Goal: Contribute content: Add original content to the website for others to see

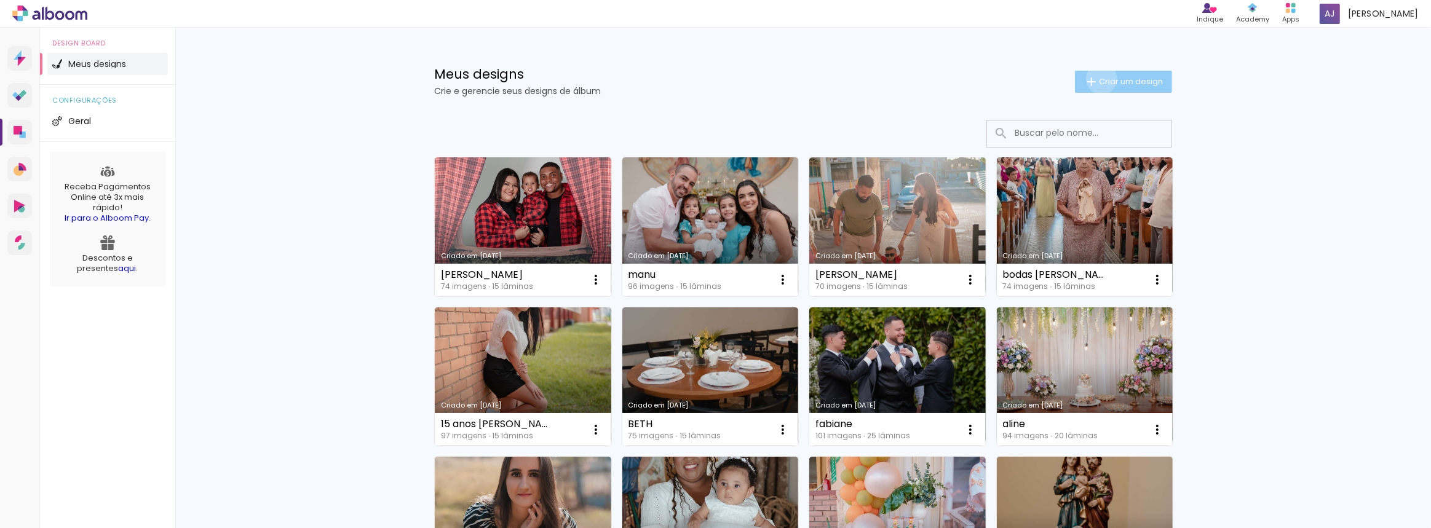
click at [1099, 79] on span "Criar um design" at bounding box center [1131, 81] width 64 height 8
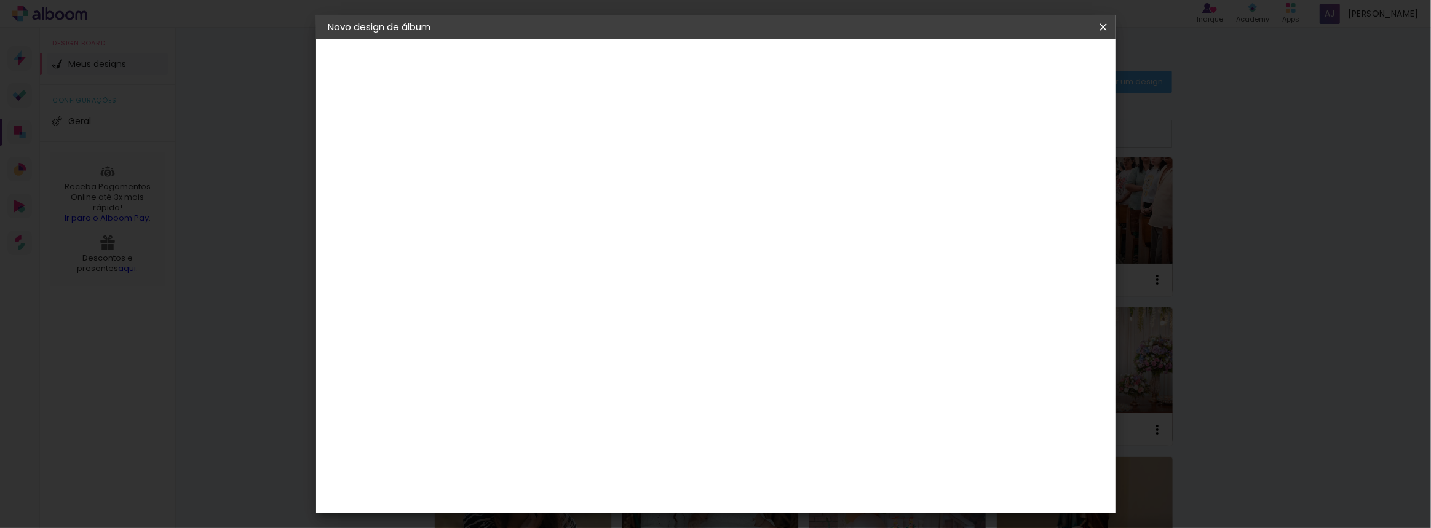
click at [530, 172] on input at bounding box center [530, 165] width 0 height 19
type input "[PERSON_NAME] e [PERSON_NAME]"
type paper-input "[PERSON_NAME] e [PERSON_NAME]"
click at [656, 67] on paper-button "Avançar" at bounding box center [625, 65] width 60 height 21
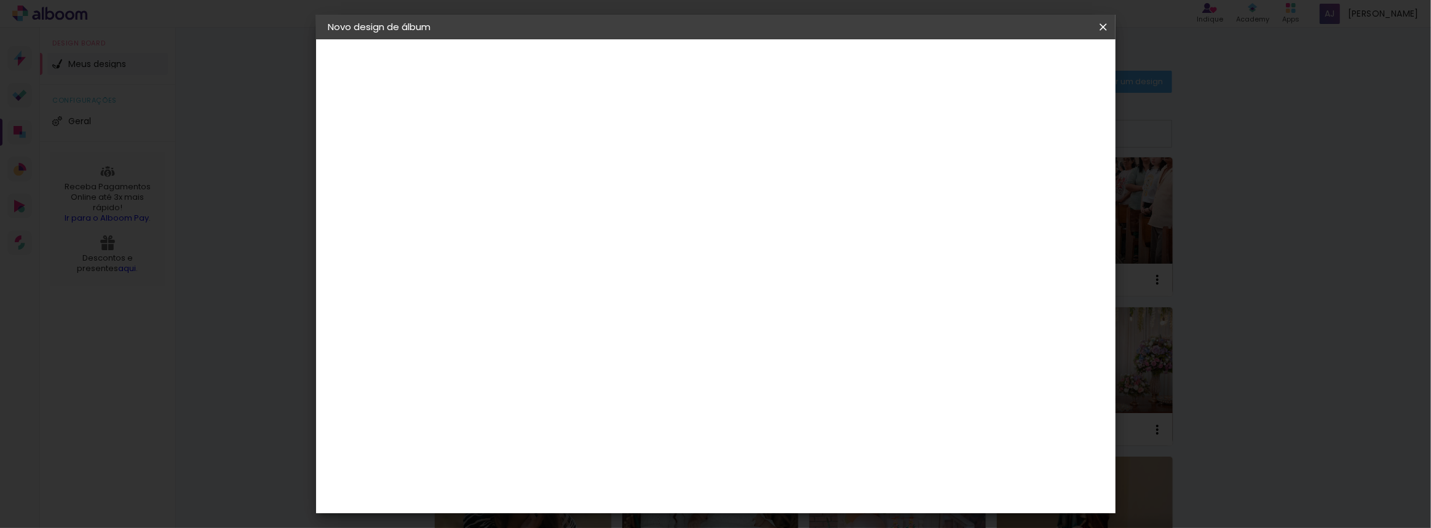
click at [547, 471] on div "Inove" at bounding box center [534, 476] width 26 height 10
click at [0, 0] on slot "Avançar" at bounding box center [0, 0] width 0 height 0
click at [613, 307] on span "30 × 30" at bounding box center [583, 319] width 57 height 25
click at [0, 0] on slot "Avançar" at bounding box center [0, 0] width 0 height 0
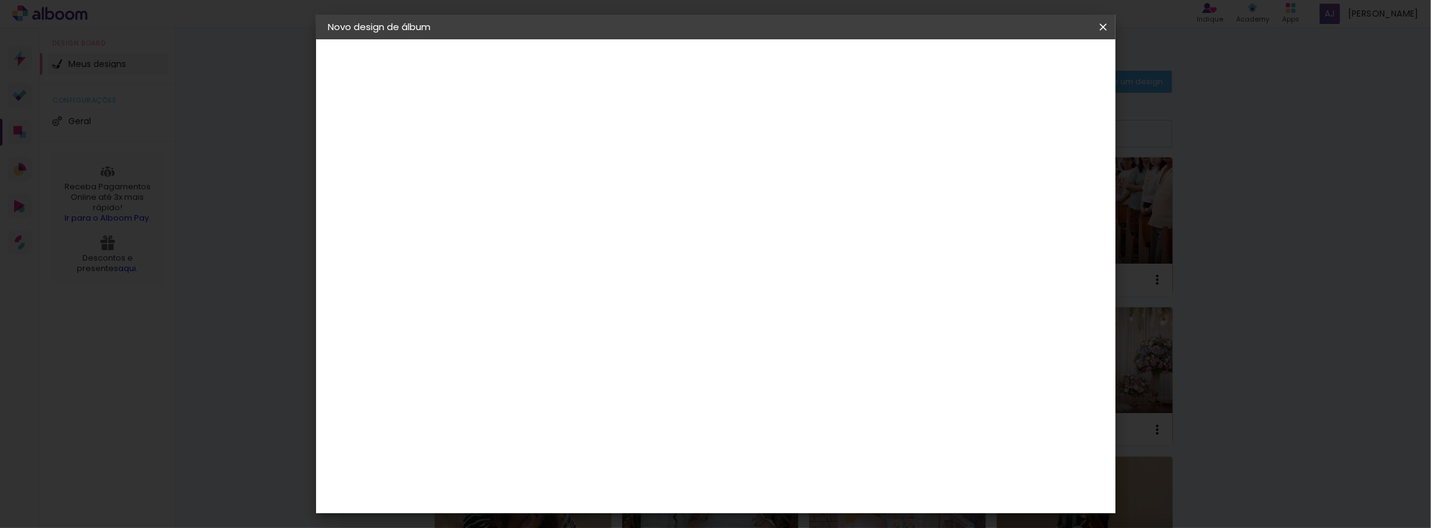
click at [1027, 68] on span "Iniciar design" at bounding box center [999, 65] width 56 height 9
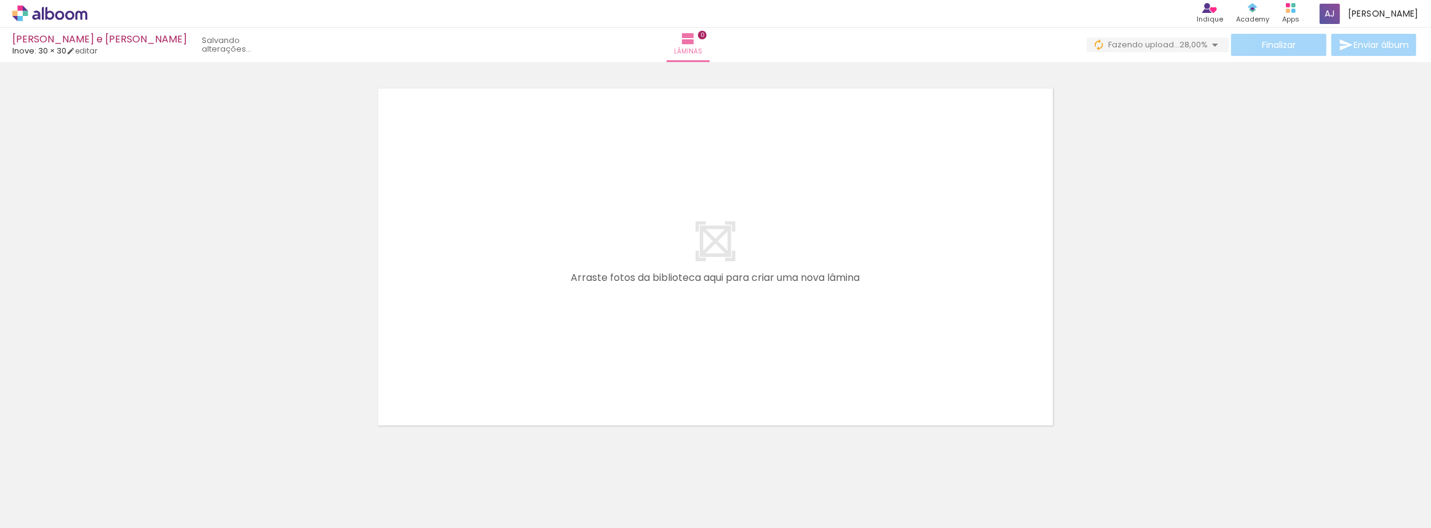
scroll to position [0, 3303]
click at [981, 500] on div at bounding box center [953, 487] width 55 height 37
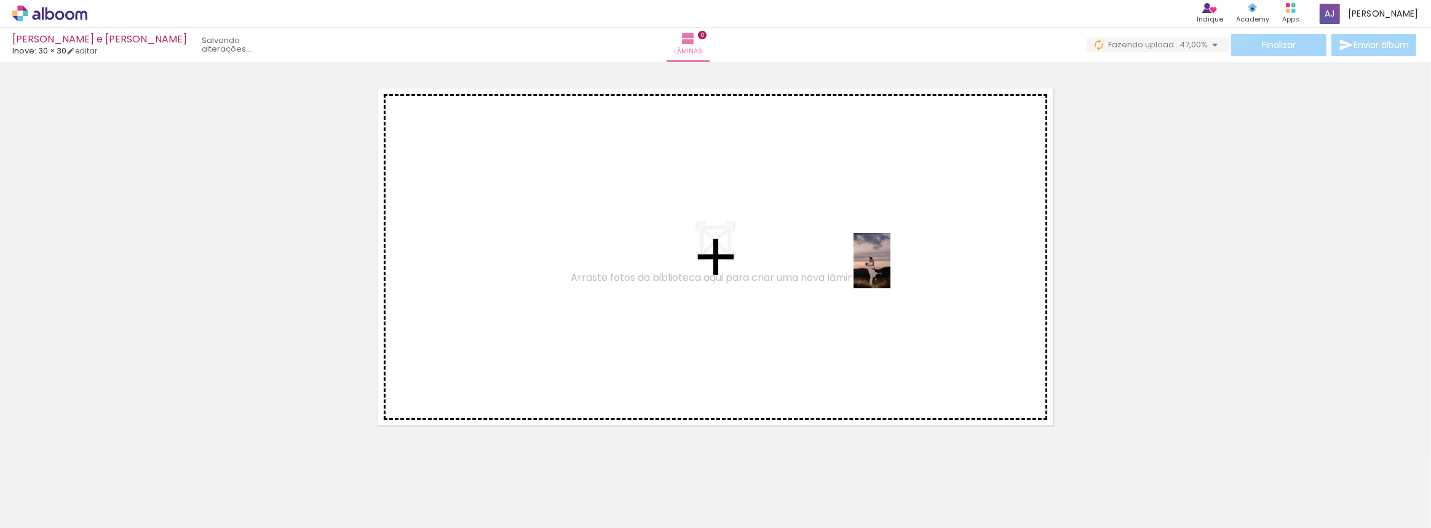
drag, startPoint x: 1382, startPoint y: 498, endPoint x: 891, endPoint y: 271, distance: 541.0
click at [891, 269] on quentale-workspace at bounding box center [715, 264] width 1431 height 528
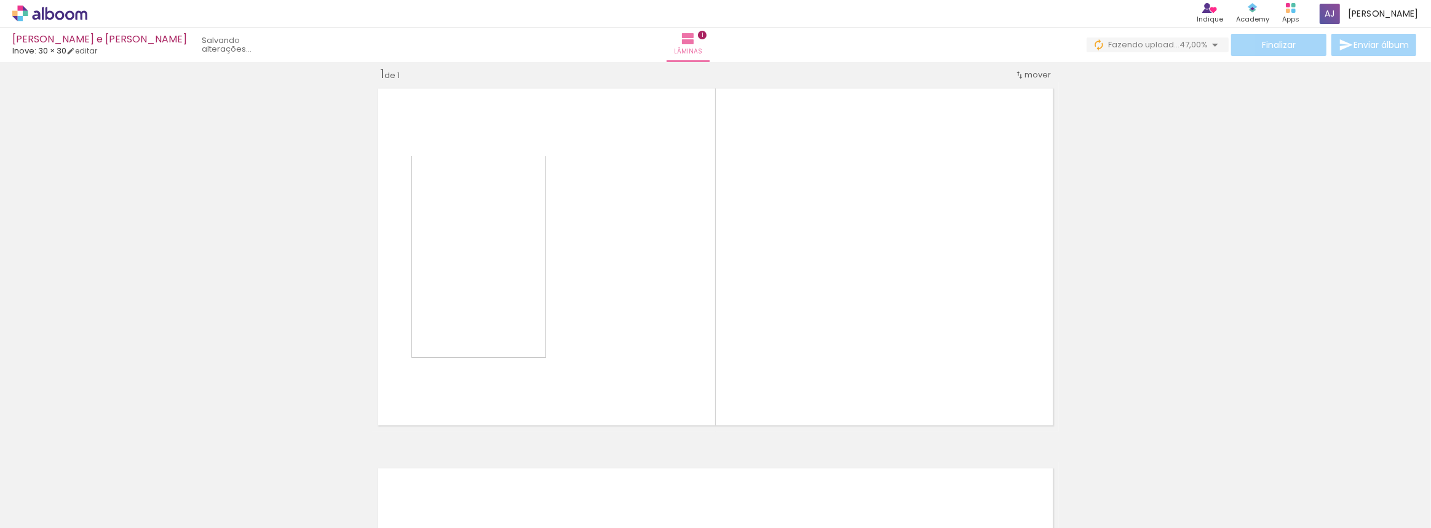
scroll to position [15, 0]
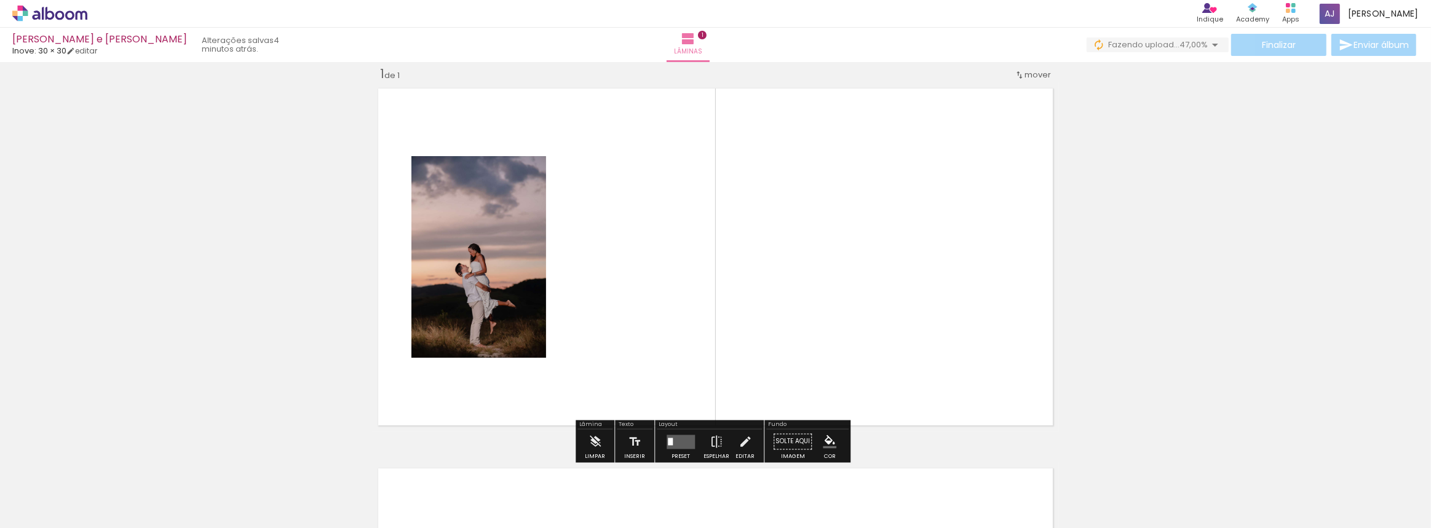
click at [675, 436] on quentale-layouter at bounding box center [681, 442] width 28 height 14
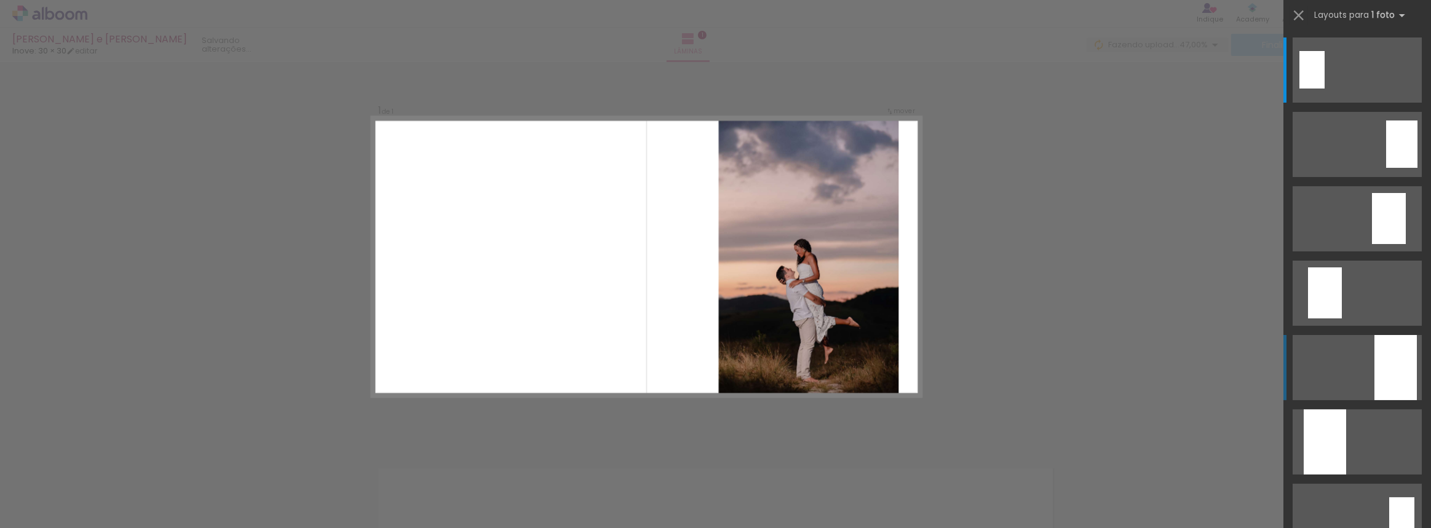
click at [1396, 376] on div at bounding box center [1396, 367] width 42 height 65
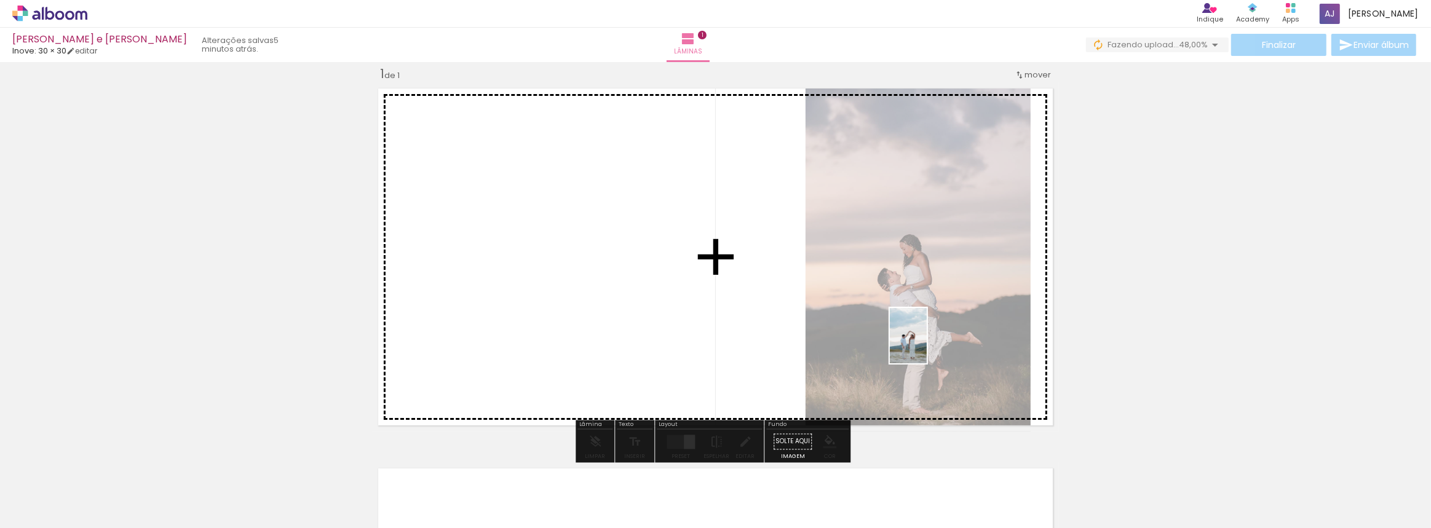
drag, startPoint x: 976, startPoint y: 495, endPoint x: 927, endPoint y: 345, distance: 157.9
click at [927, 345] on quentale-workspace at bounding box center [715, 264] width 1431 height 528
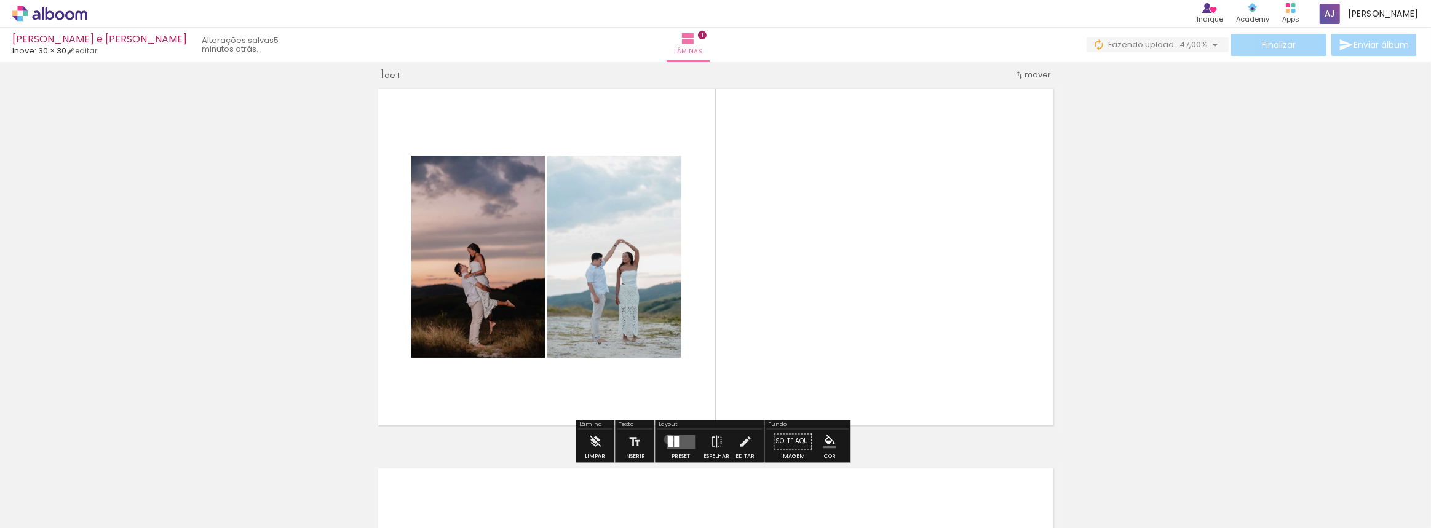
click at [668, 439] on div at bounding box center [670, 441] width 5 height 11
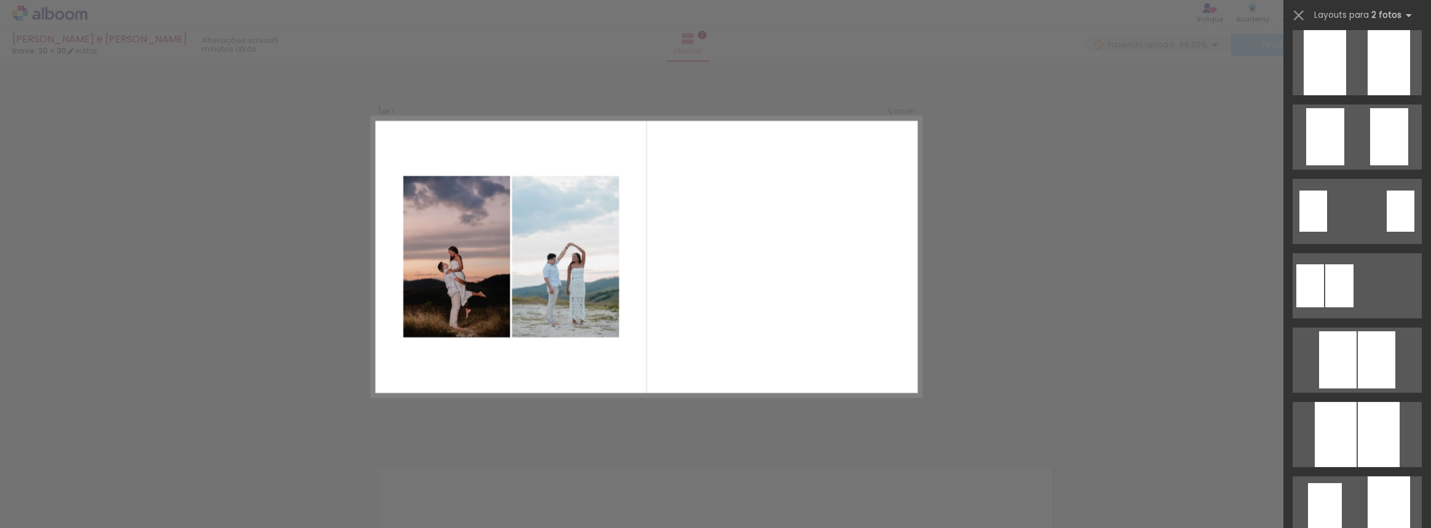
scroll to position [0, 0]
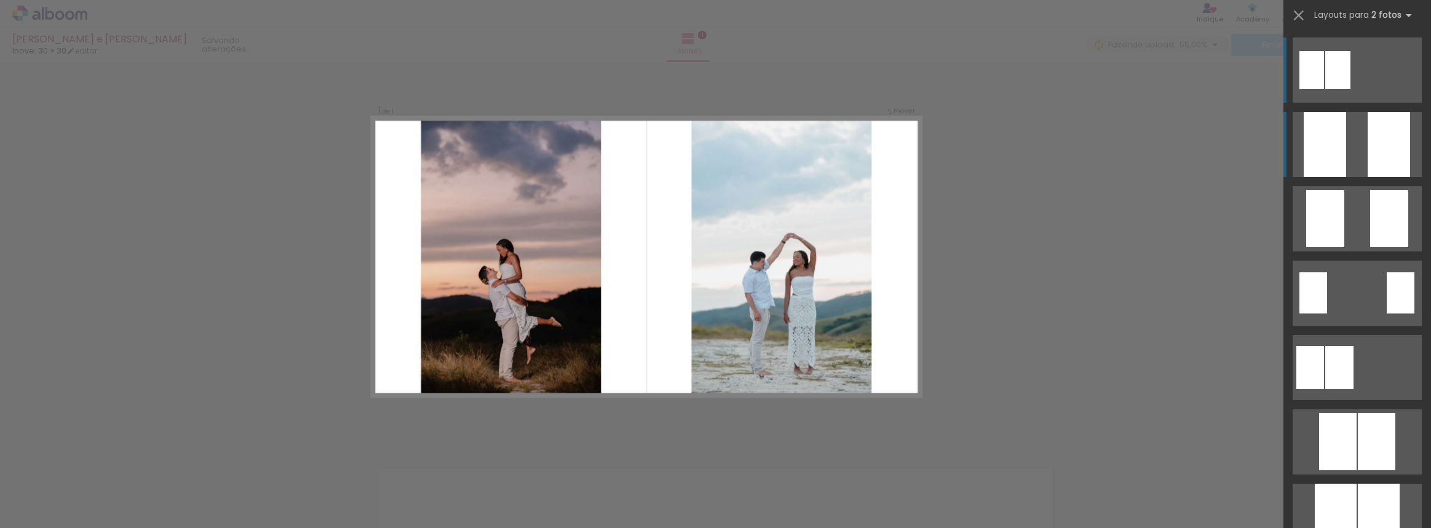
click at [1327, 147] on div at bounding box center [1325, 144] width 42 height 65
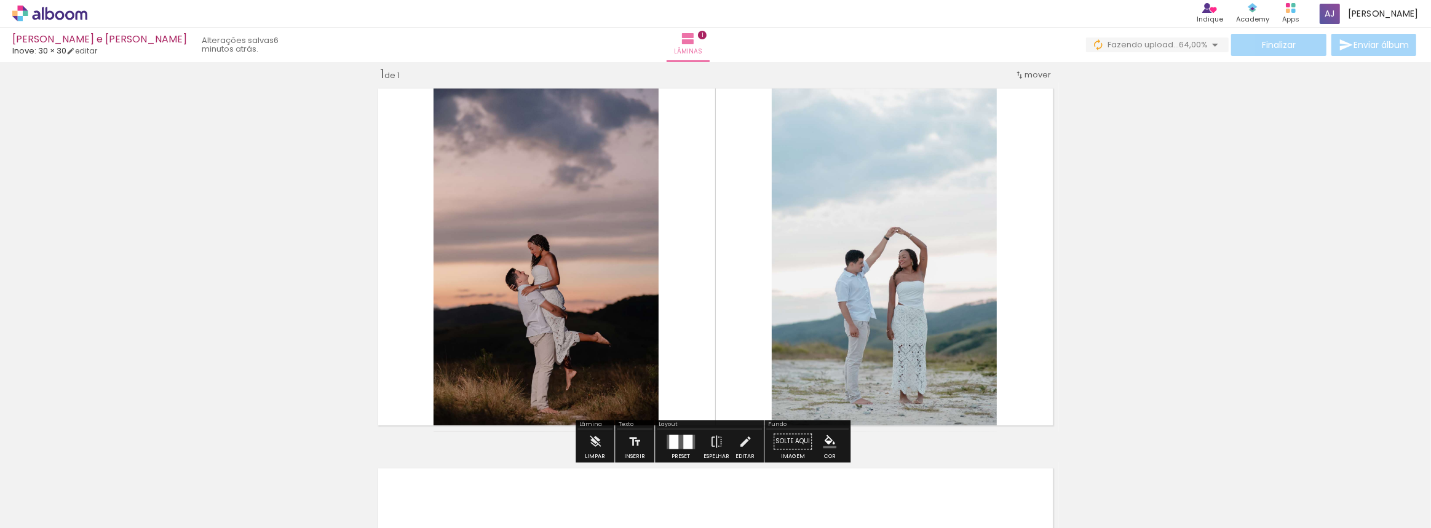
click at [897, 284] on quentale-photo at bounding box center [884, 256] width 225 height 349
click at [1197, 263] on div "Inserir lâmina 1 de 1" at bounding box center [715, 431] width 1431 height 761
click at [969, 250] on quentale-photo at bounding box center [884, 256] width 225 height 349
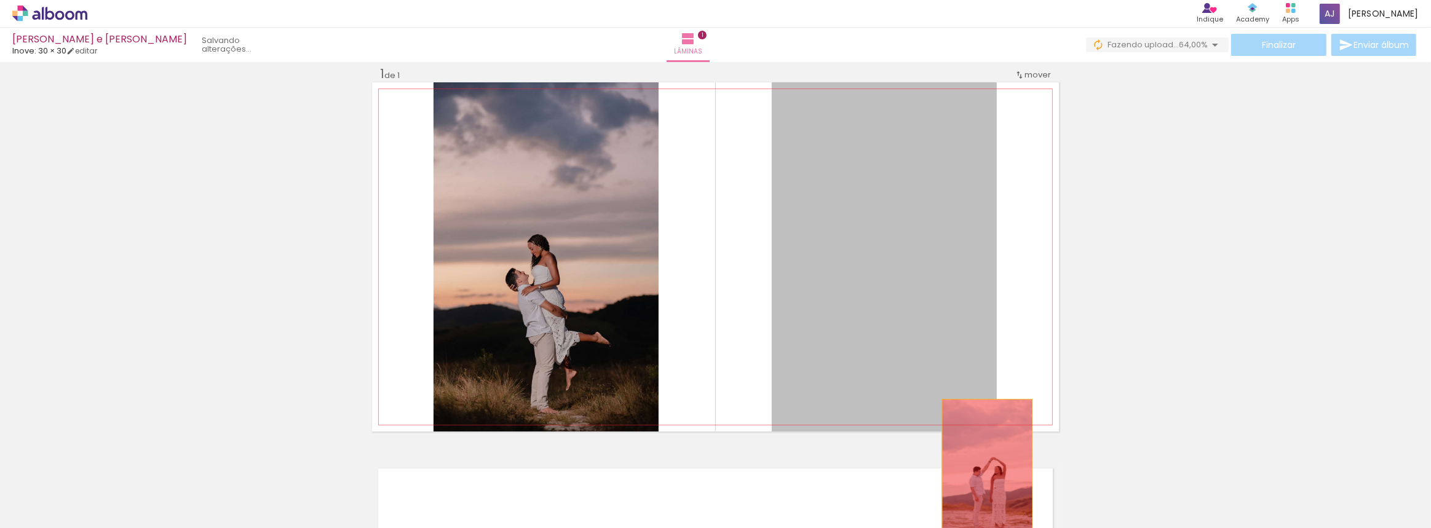
drag, startPoint x: 933, startPoint y: 252, endPoint x: 983, endPoint y: 470, distance: 223.9
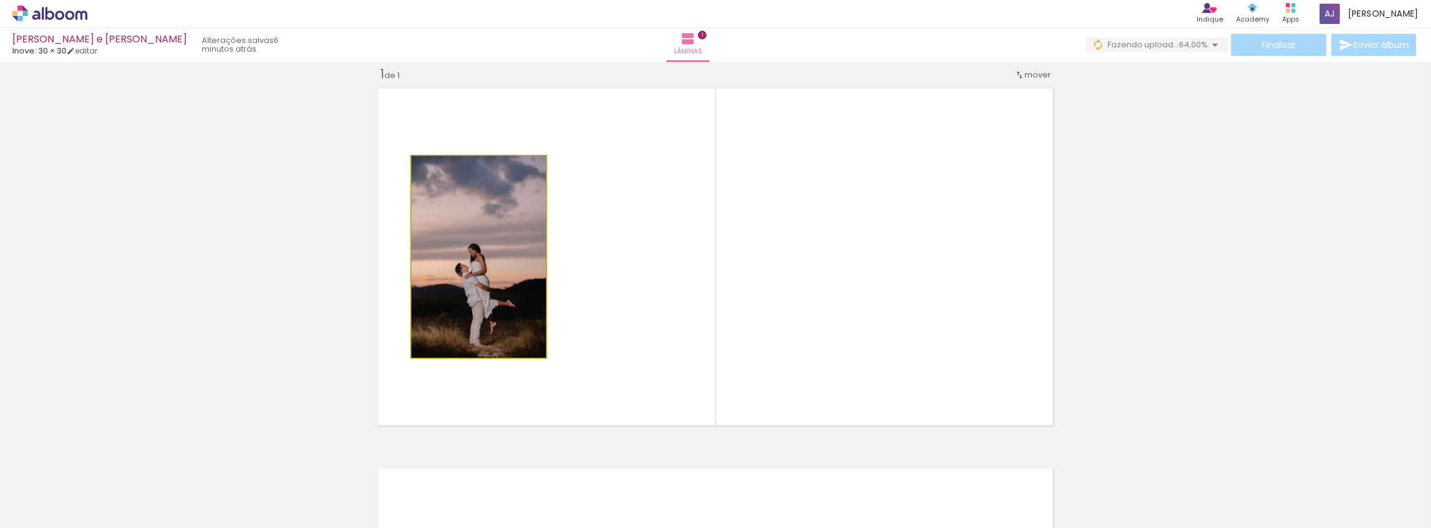
click at [501, 239] on quentale-photo at bounding box center [478, 257] width 135 height 202
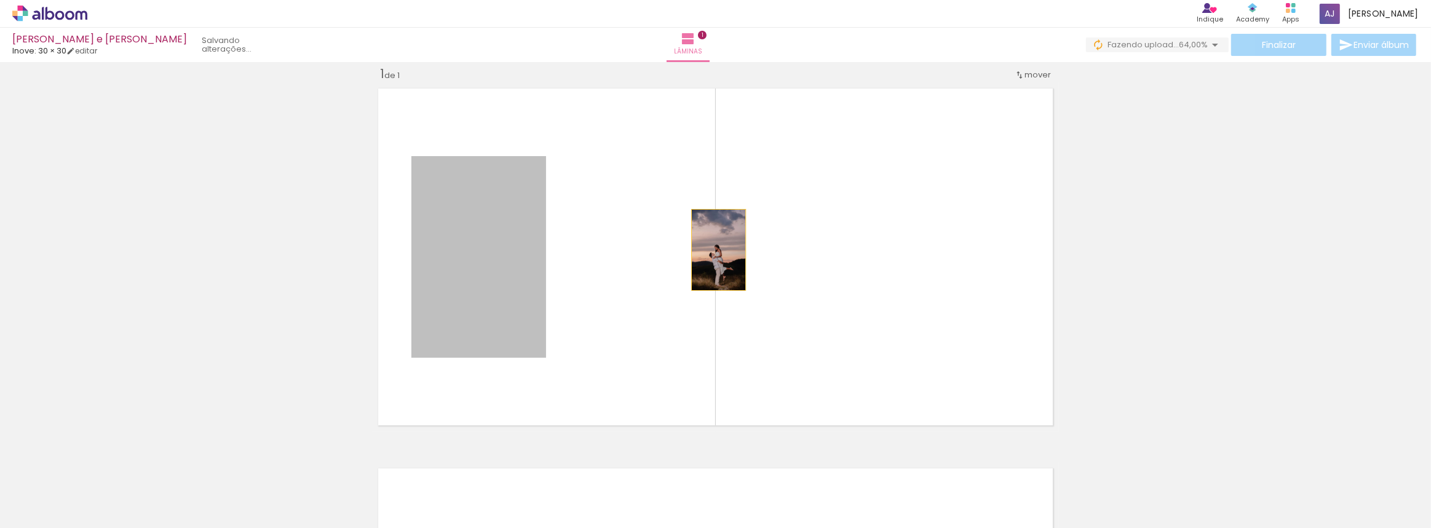
drag, startPoint x: 486, startPoint y: 246, endPoint x: 890, endPoint y: 248, distance: 404.1
click at [890, 248] on quentale-layouter at bounding box center [715, 256] width 687 height 349
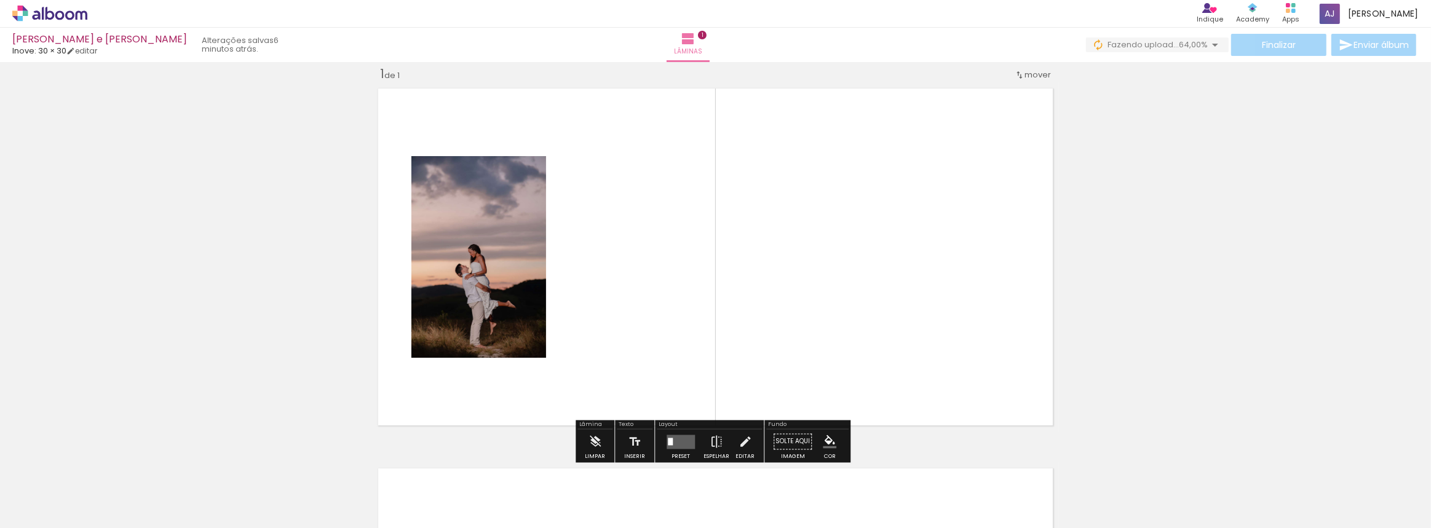
click at [676, 432] on div at bounding box center [680, 442] width 33 height 25
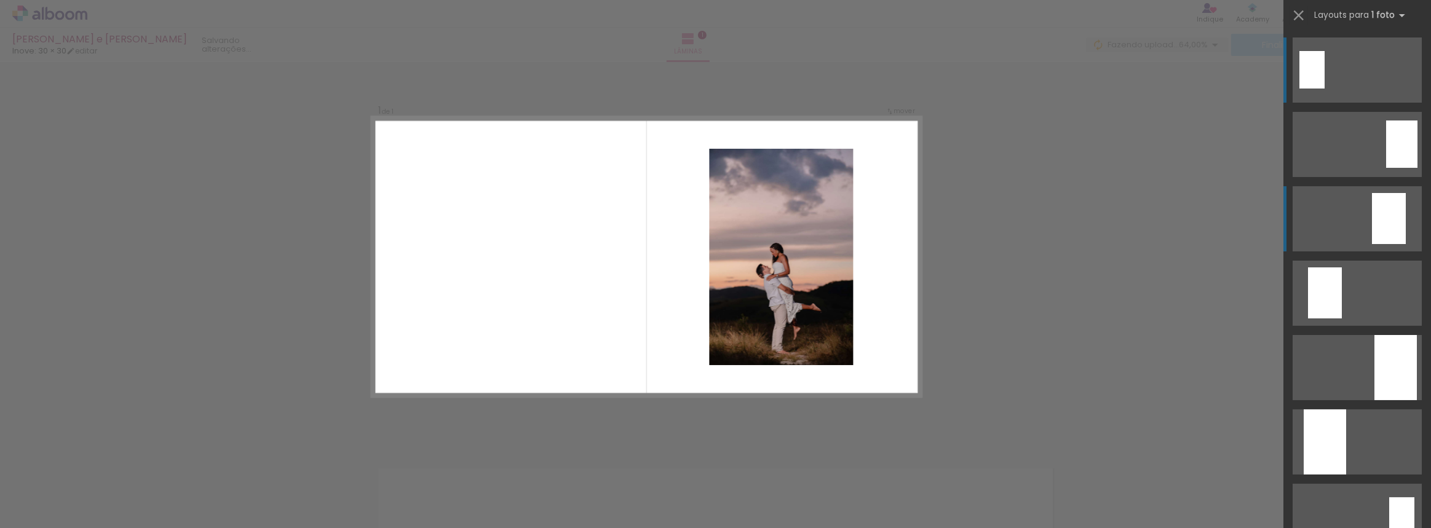
click at [1325, 89] on div at bounding box center [1311, 70] width 25 height 38
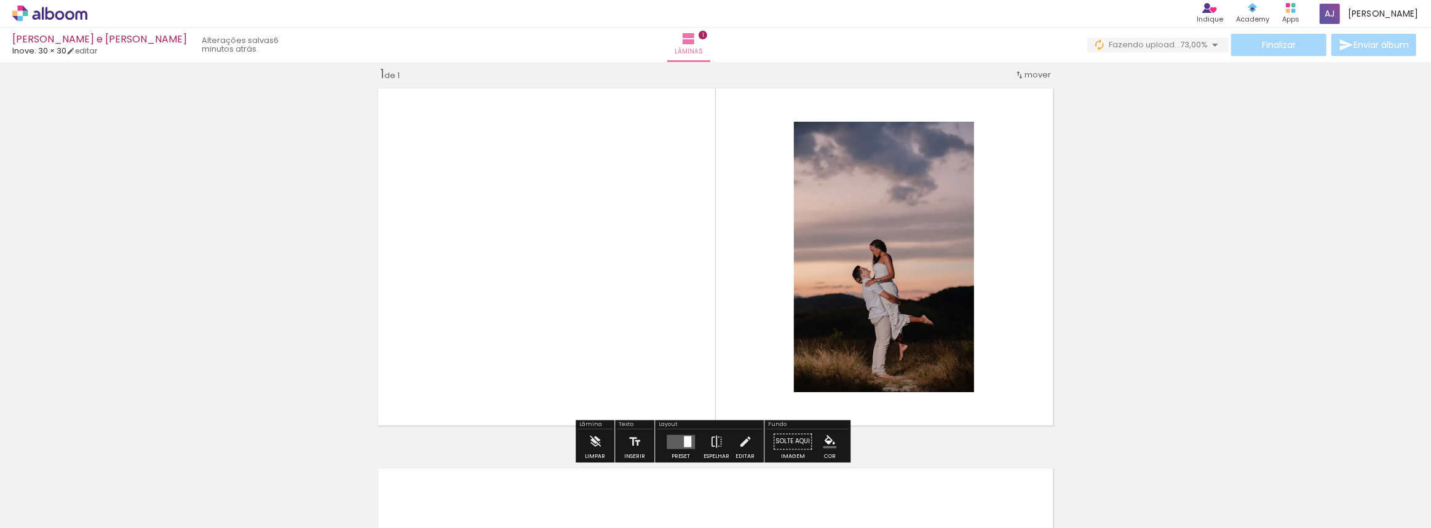
click at [673, 438] on quentale-layouter at bounding box center [681, 442] width 28 height 14
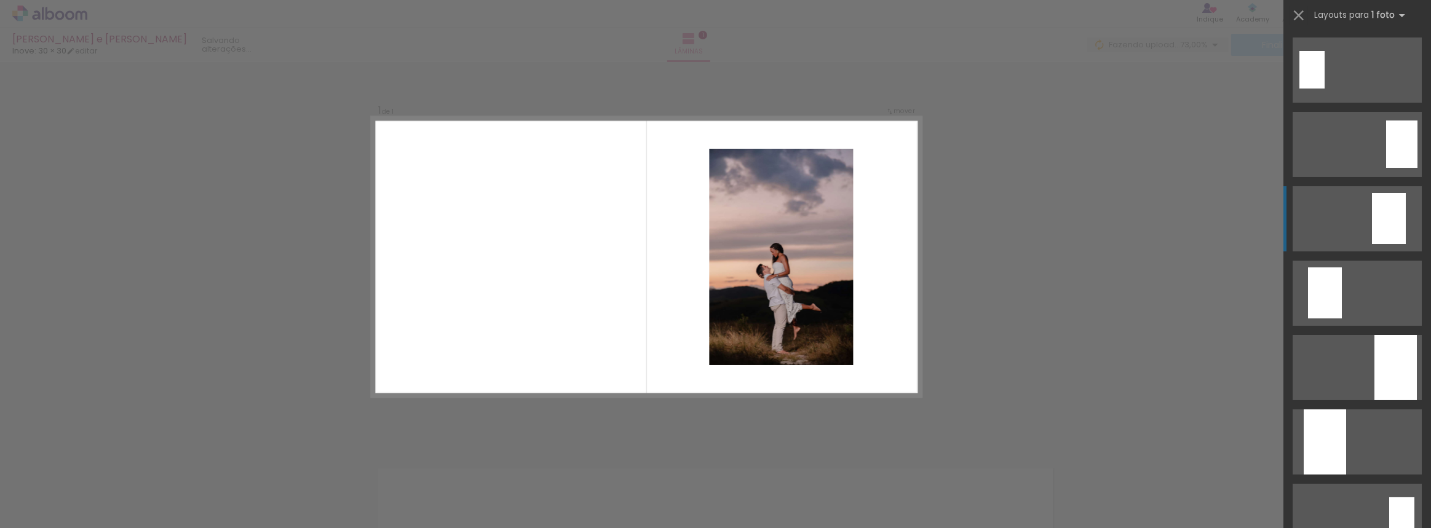
scroll to position [148, 0]
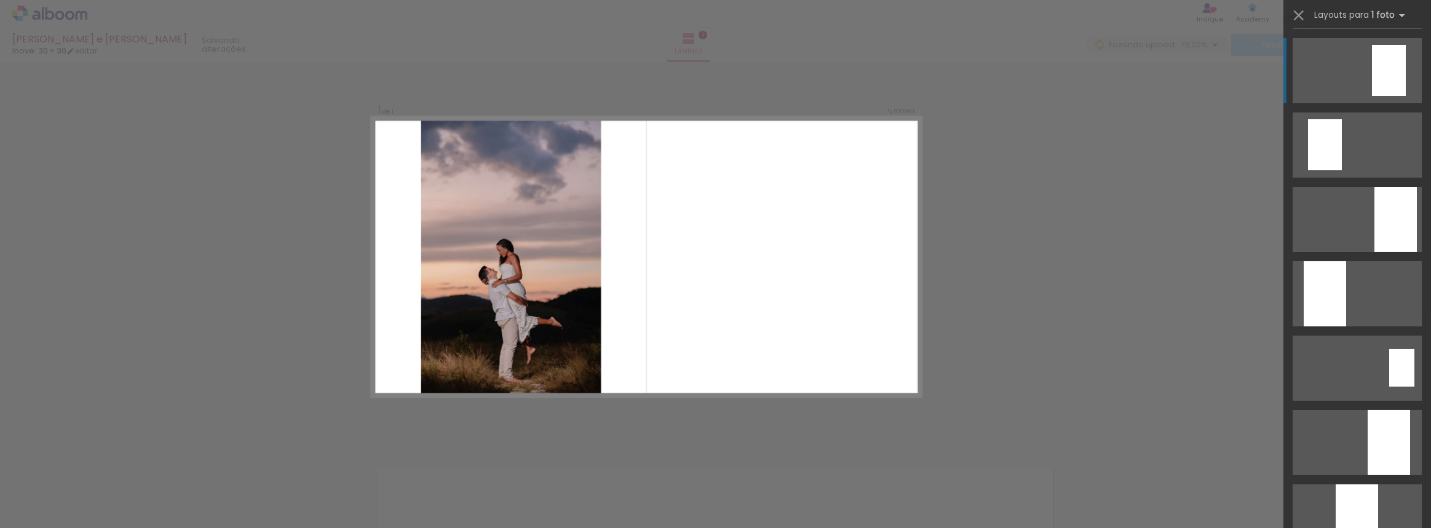
click at [1099, 323] on div "Confirmar Cancelar" at bounding box center [715, 442] width 1431 height 790
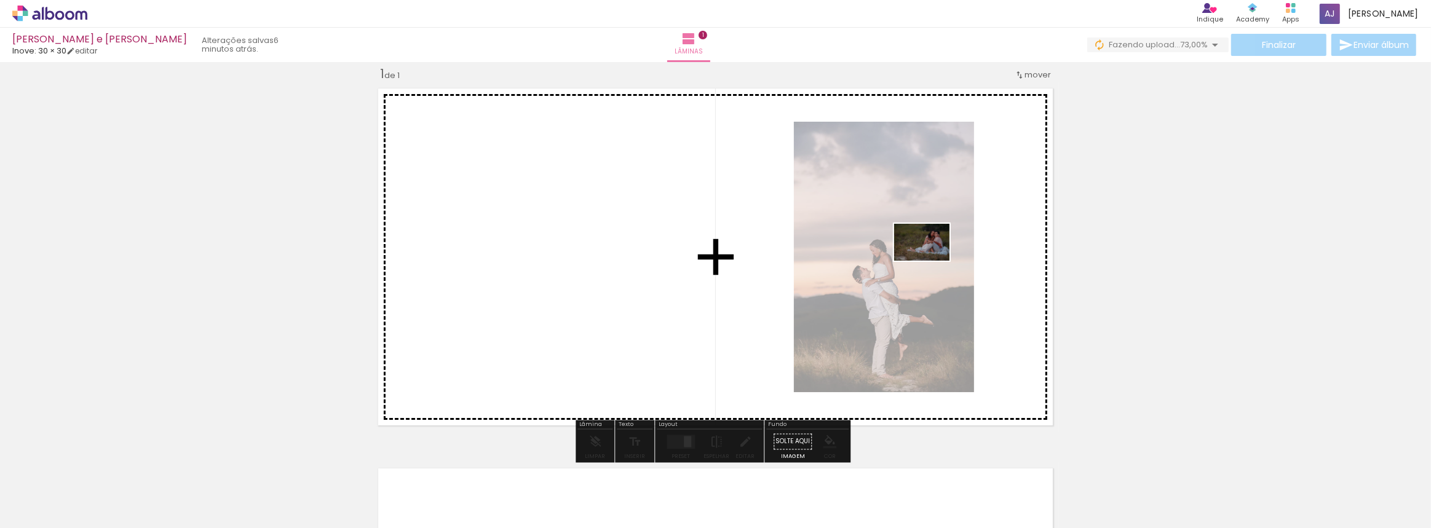
drag, startPoint x: 1117, startPoint y: 492, endPoint x: 931, endPoint y: 261, distance: 297.0
click at [931, 261] on quentale-workspace at bounding box center [715, 264] width 1431 height 528
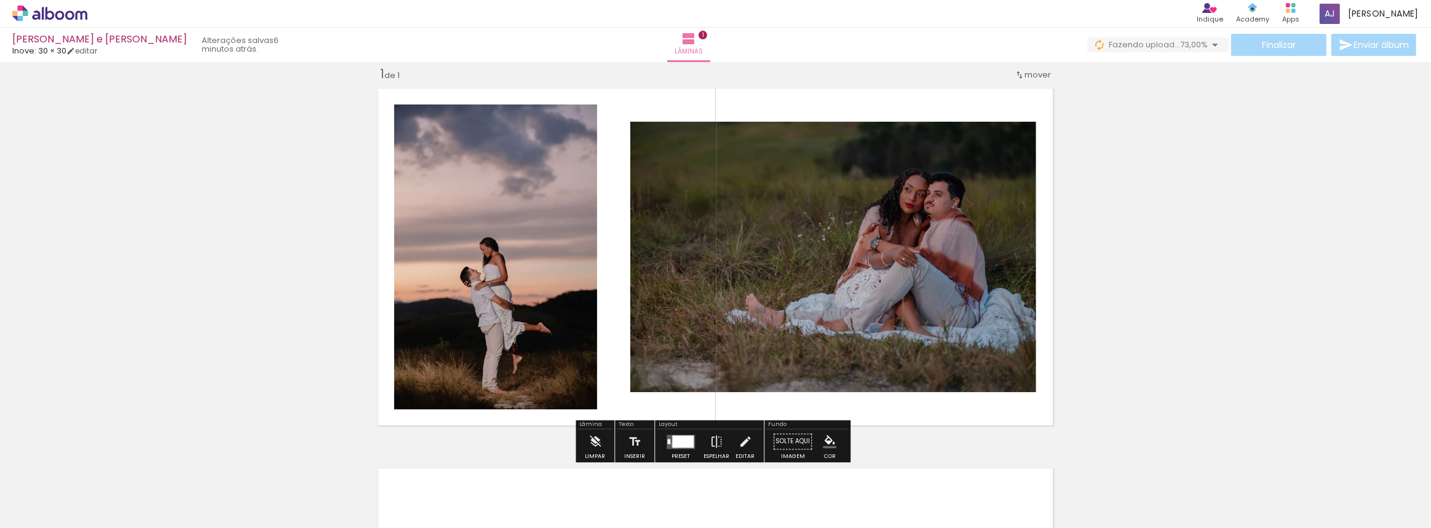
click at [672, 444] on div at bounding box center [683, 441] width 22 height 12
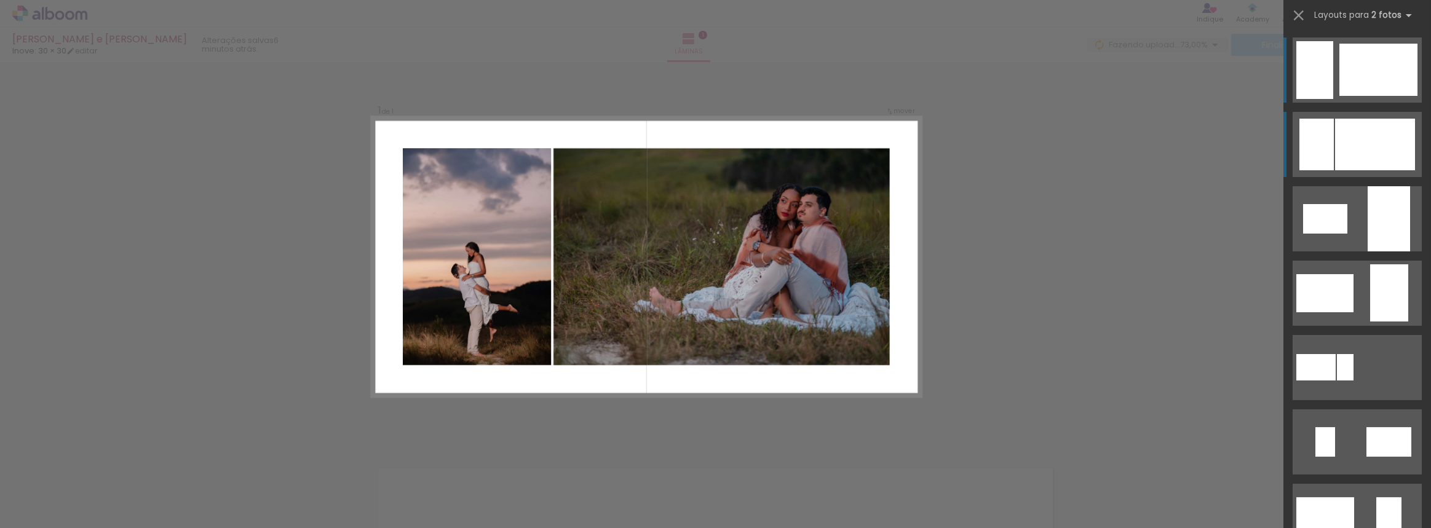
click at [1339, 96] on div at bounding box center [1378, 70] width 78 height 52
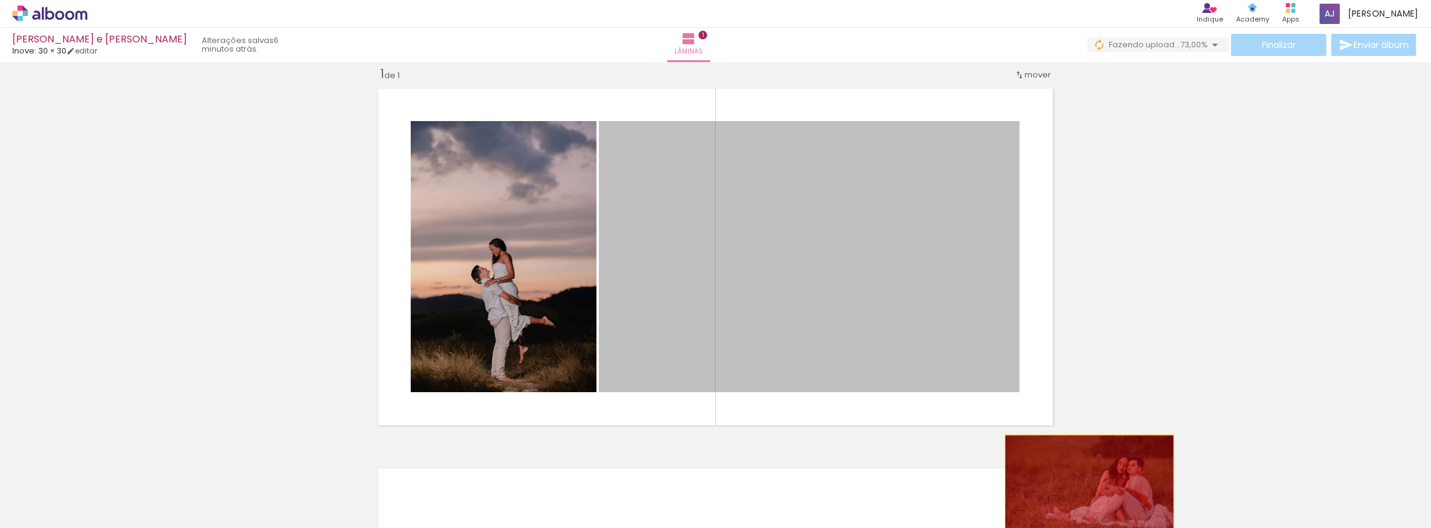
drag, startPoint x: 851, startPoint y: 233, endPoint x: 1087, endPoint y: 490, distance: 349.0
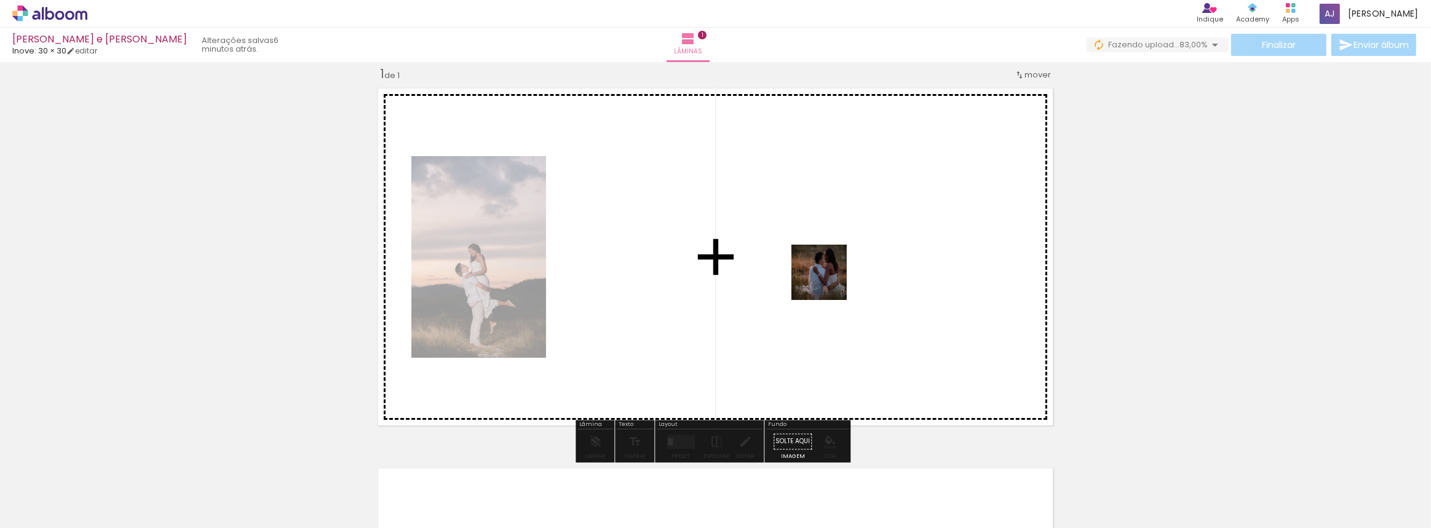
drag, startPoint x: 1172, startPoint y: 492, endPoint x: 815, endPoint y: 272, distance: 418.3
click at [815, 272] on quentale-workspace at bounding box center [715, 264] width 1431 height 528
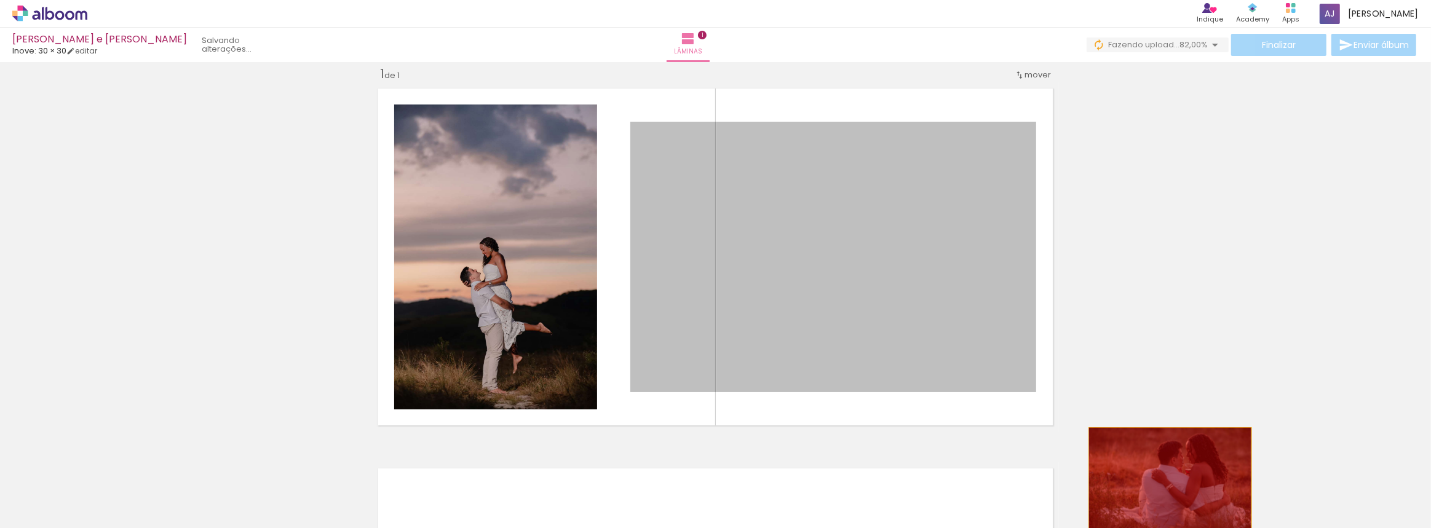
drag, startPoint x: 863, startPoint y: 258, endPoint x: 1167, endPoint y: 482, distance: 377.4
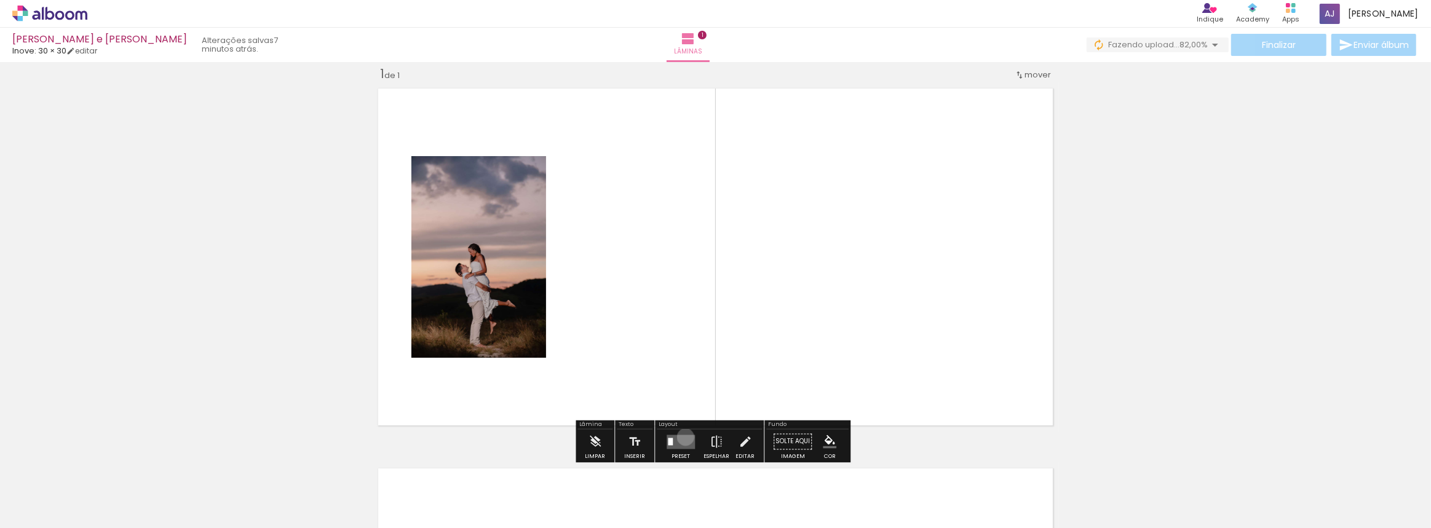
click at [683, 437] on quentale-layouter at bounding box center [681, 442] width 28 height 14
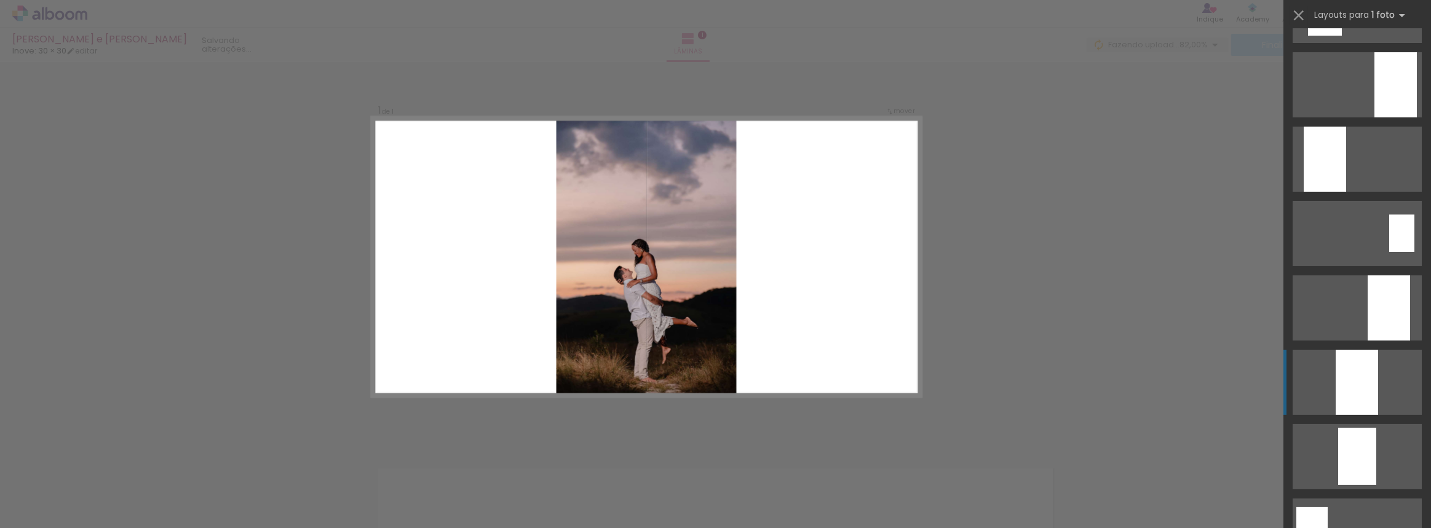
scroll to position [391, 0]
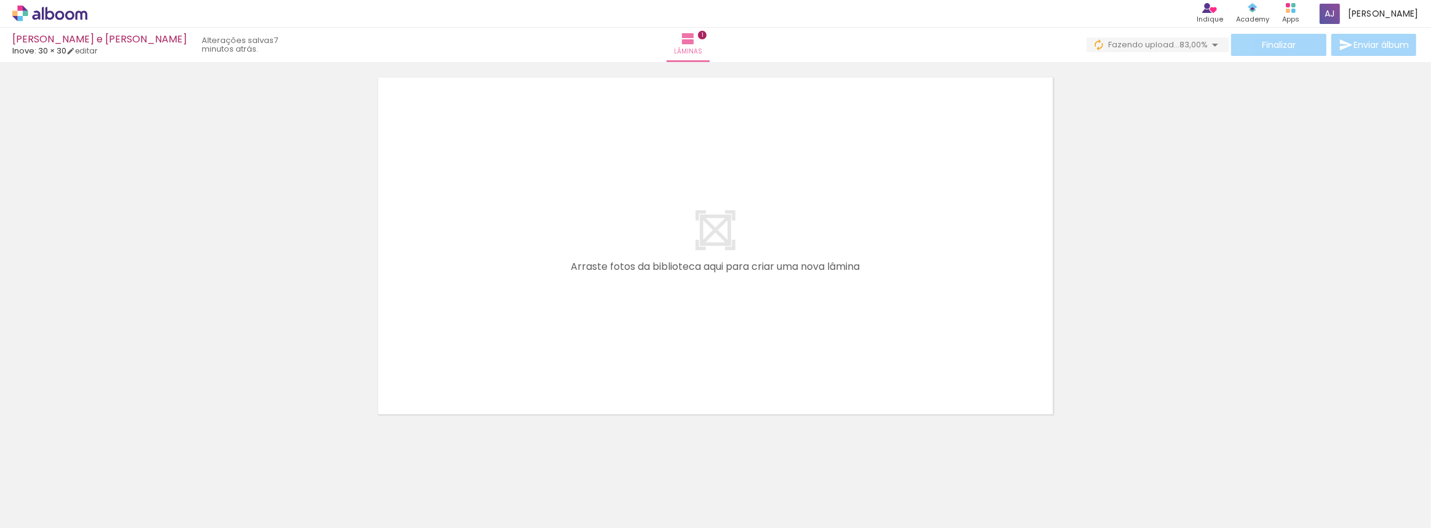
scroll to position [0, 4754]
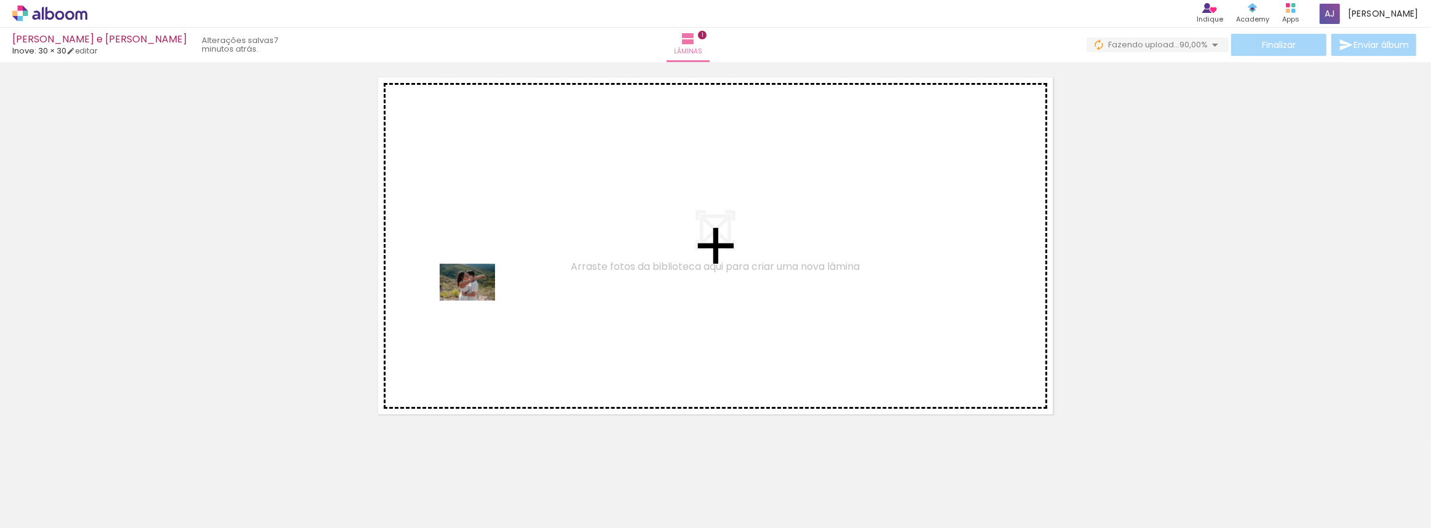
drag, startPoint x: 480, startPoint y: 492, endPoint x: 477, endPoint y: 301, distance: 191.3
click at [477, 301] on quentale-workspace at bounding box center [715, 264] width 1431 height 528
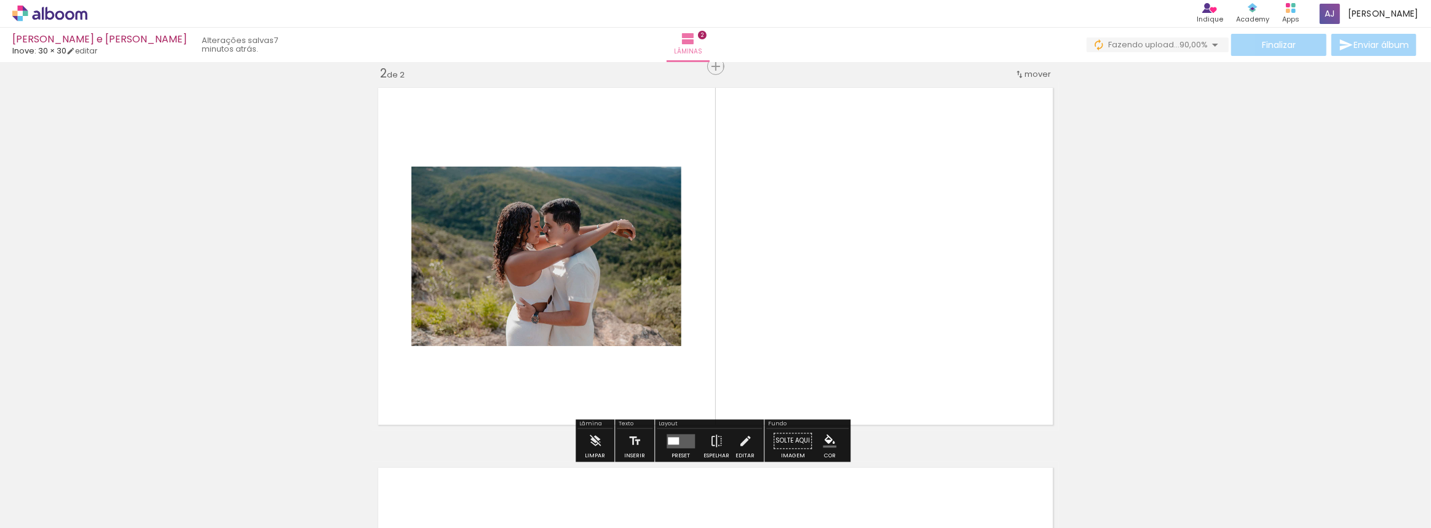
scroll to position [395, 0]
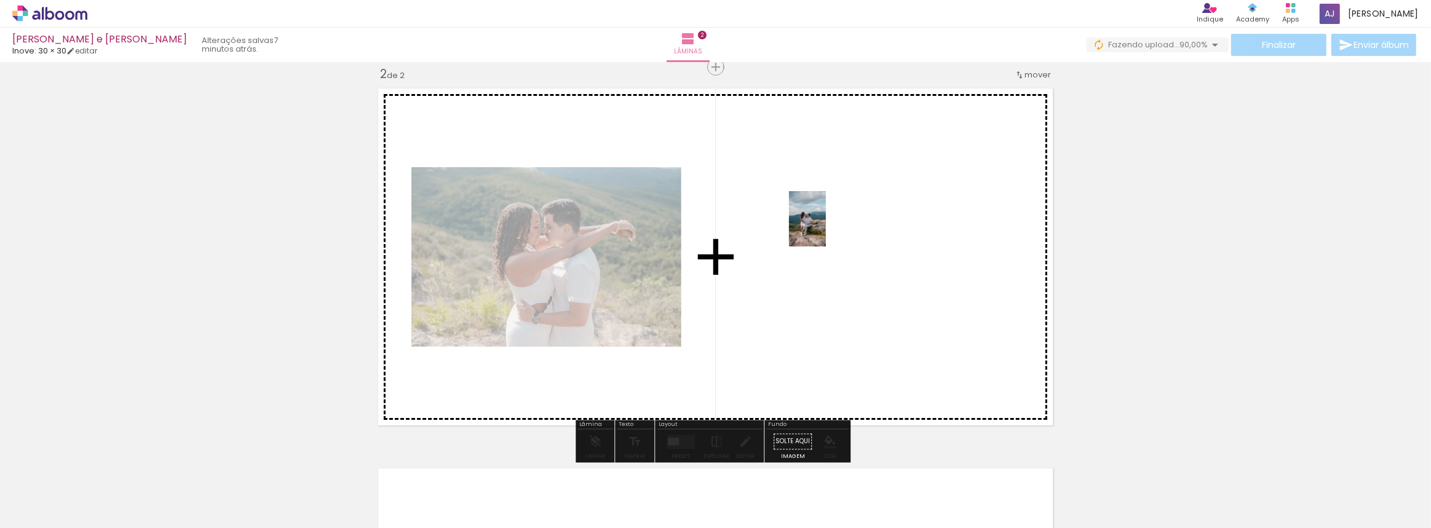
drag, startPoint x: 547, startPoint y: 489, endPoint x: 826, endPoint y: 238, distance: 374.9
click at [826, 238] on quentale-workspace at bounding box center [715, 264] width 1431 height 528
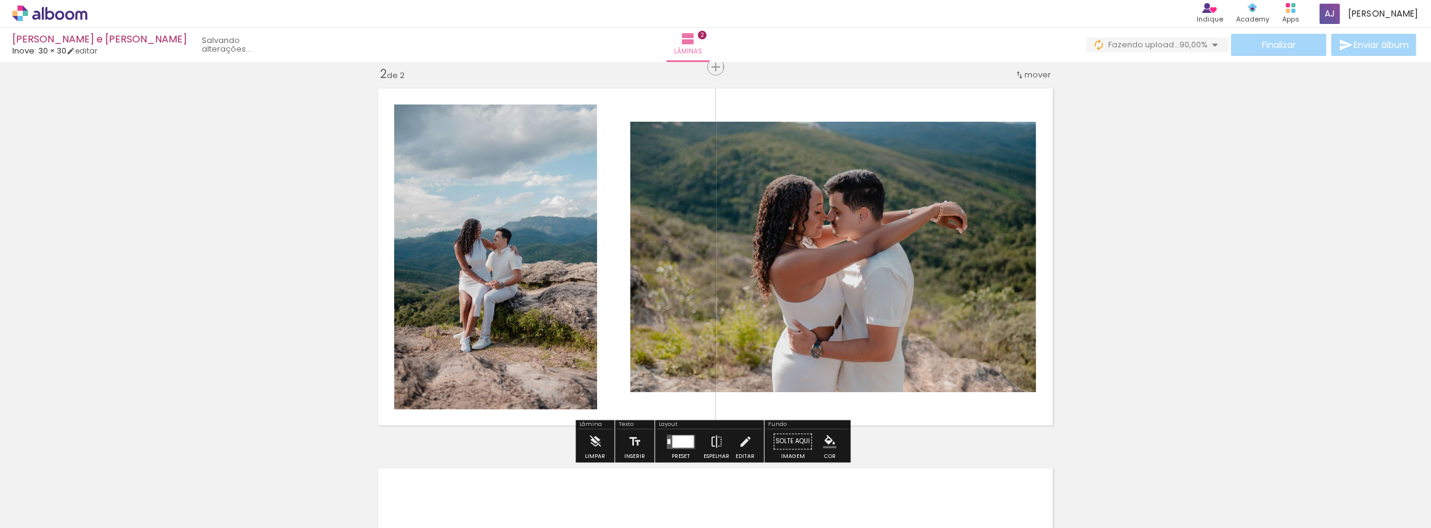
click at [679, 449] on div at bounding box center [680, 442] width 33 height 25
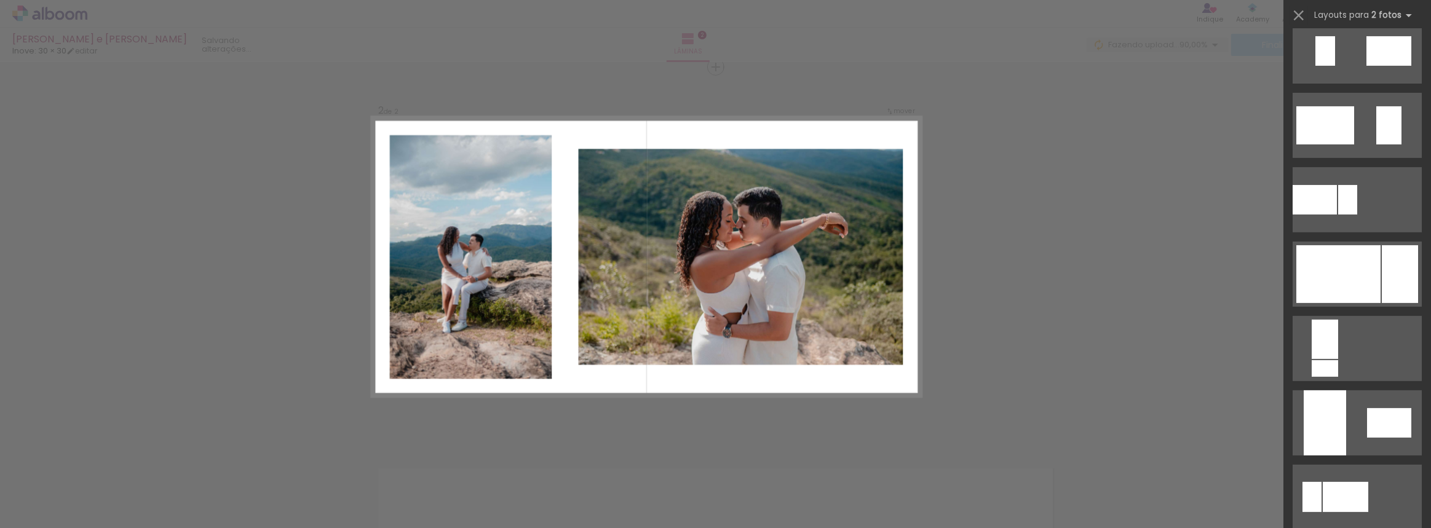
scroll to position [0, 0]
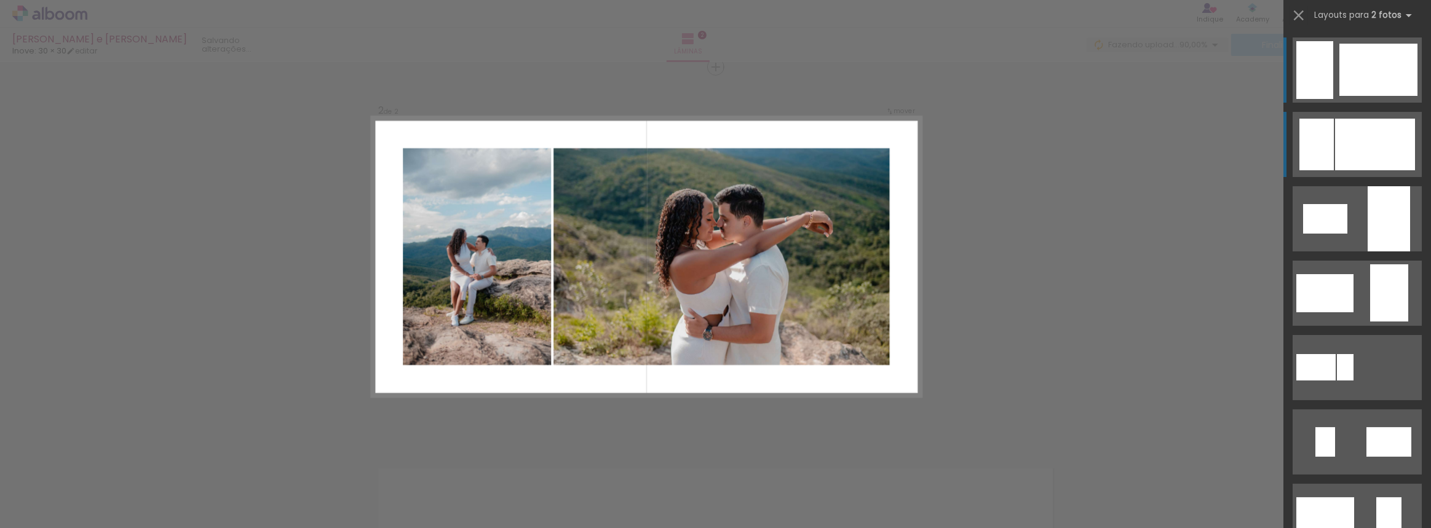
click at [1339, 96] on div at bounding box center [1378, 70] width 78 height 52
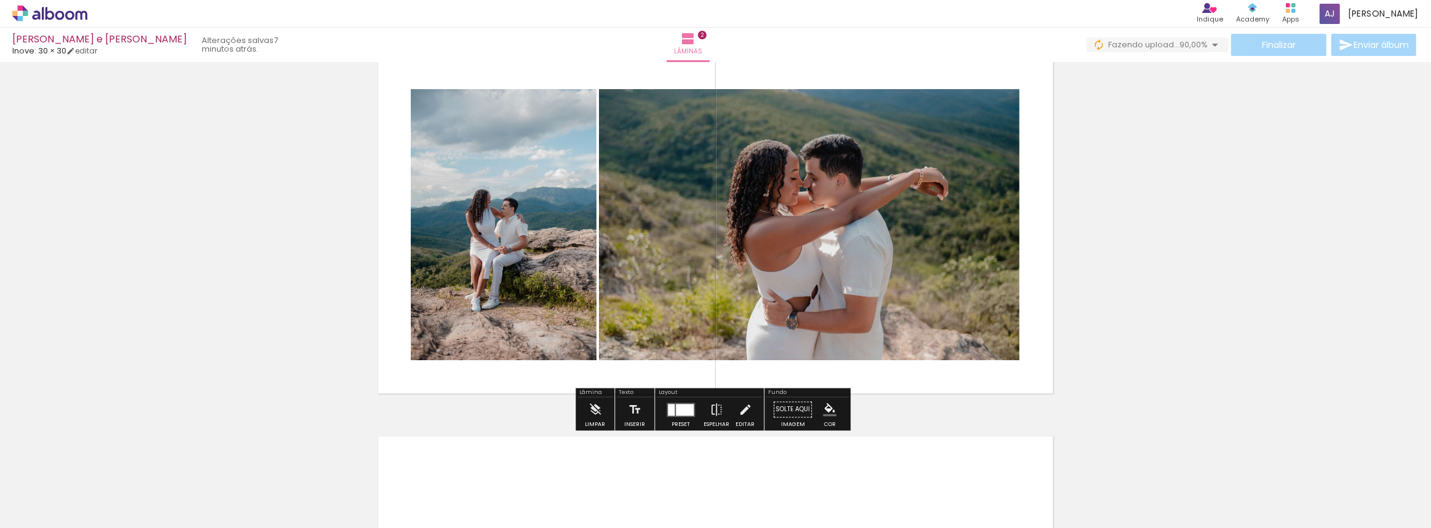
scroll to position [407, 0]
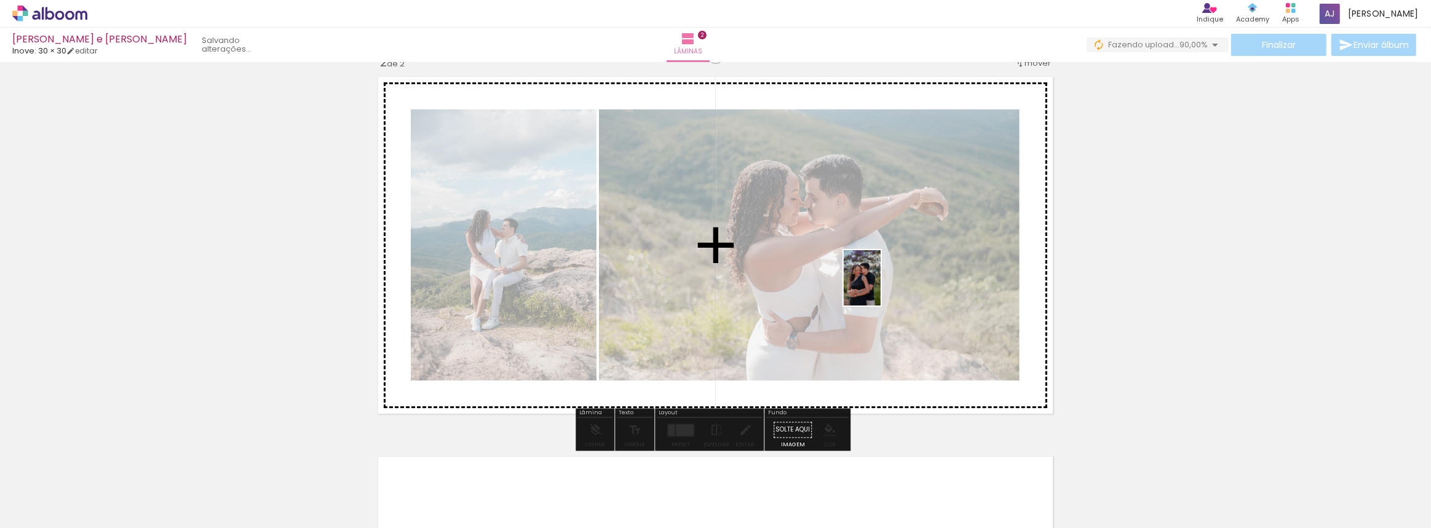
drag, startPoint x: 684, startPoint y: 492, endPoint x: 881, endPoint y: 287, distance: 284.0
click at [881, 287] on quentale-workspace at bounding box center [715, 264] width 1431 height 528
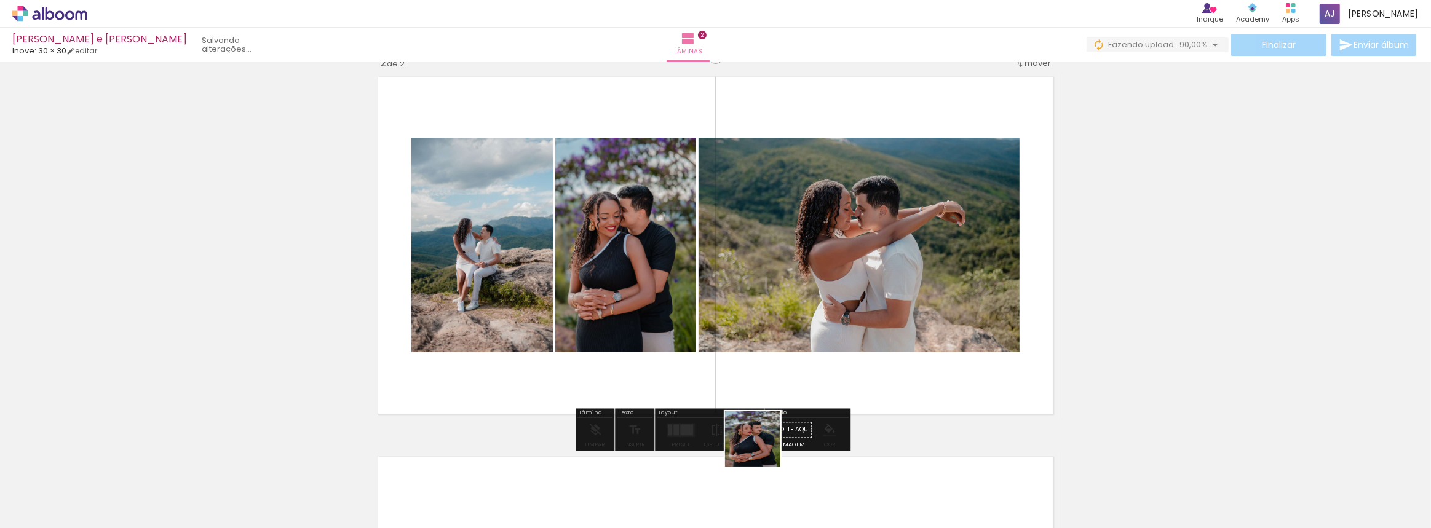
drag, startPoint x: 762, startPoint y: 448, endPoint x: 775, endPoint y: 293, distance: 155.5
click at [776, 291] on quentale-workspace at bounding box center [715, 264] width 1431 height 528
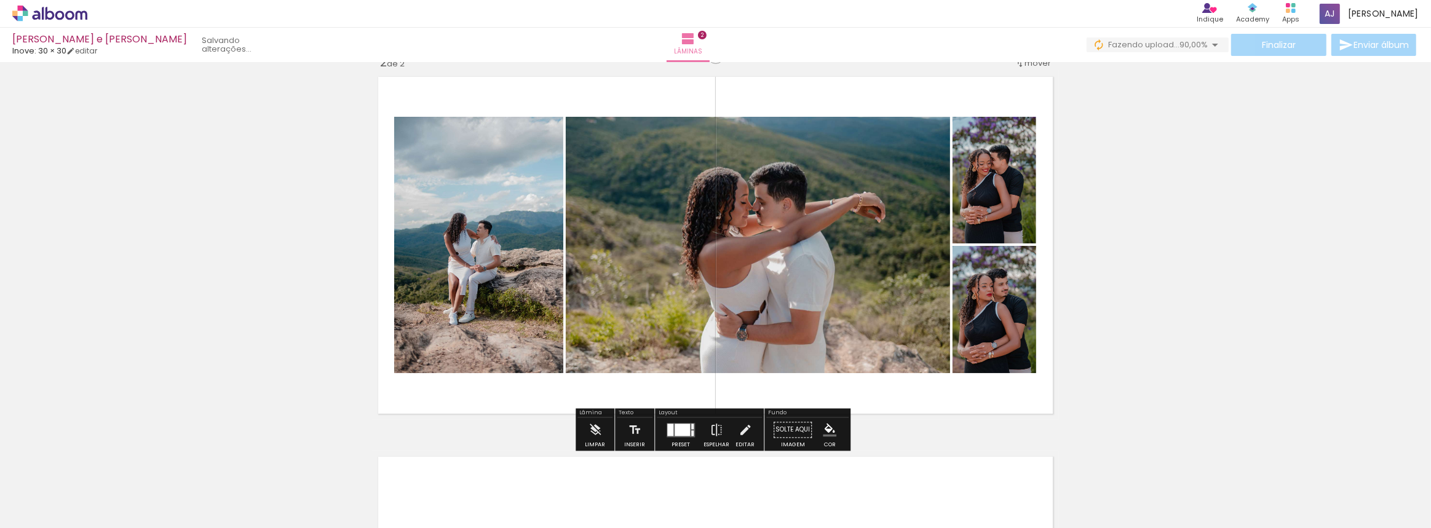
click at [691, 424] on div at bounding box center [692, 427] width 2 height 6
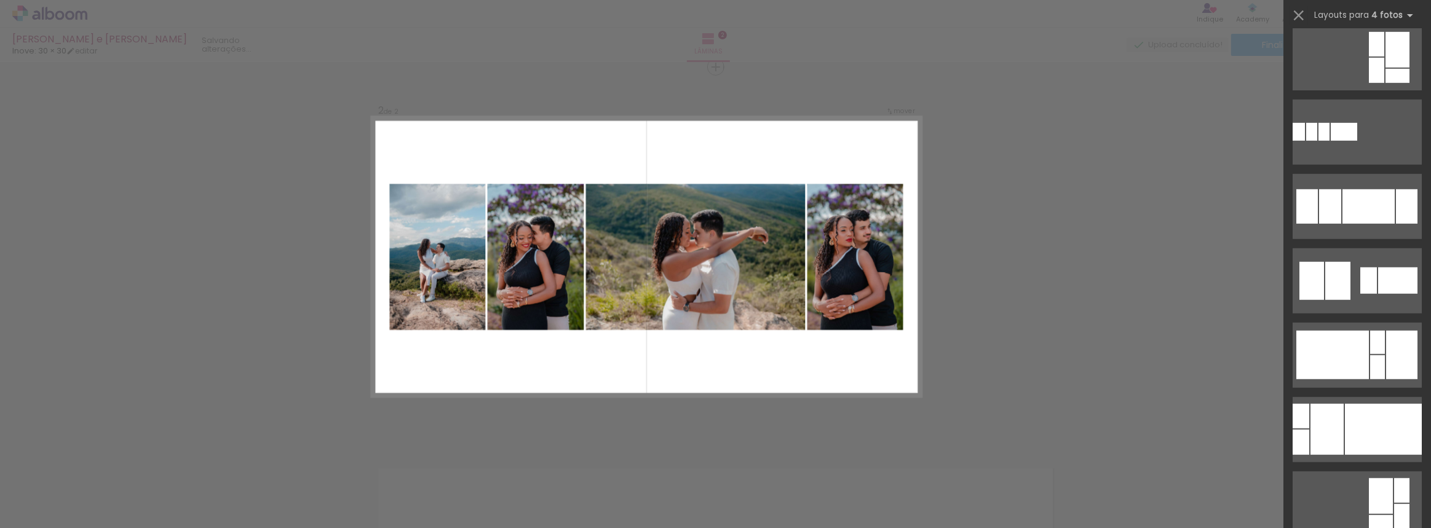
scroll to position [1062, 0]
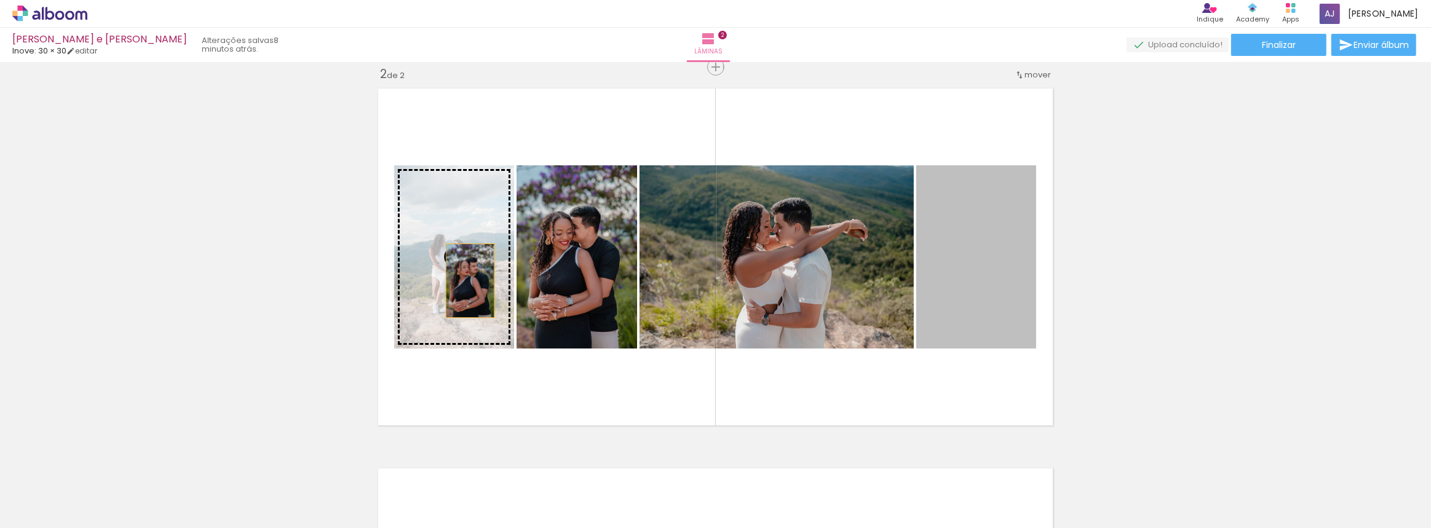
drag, startPoint x: 951, startPoint y: 288, endPoint x: 461, endPoint y: 281, distance: 489.6
click at [0, 0] on slot at bounding box center [0, 0] width 0 height 0
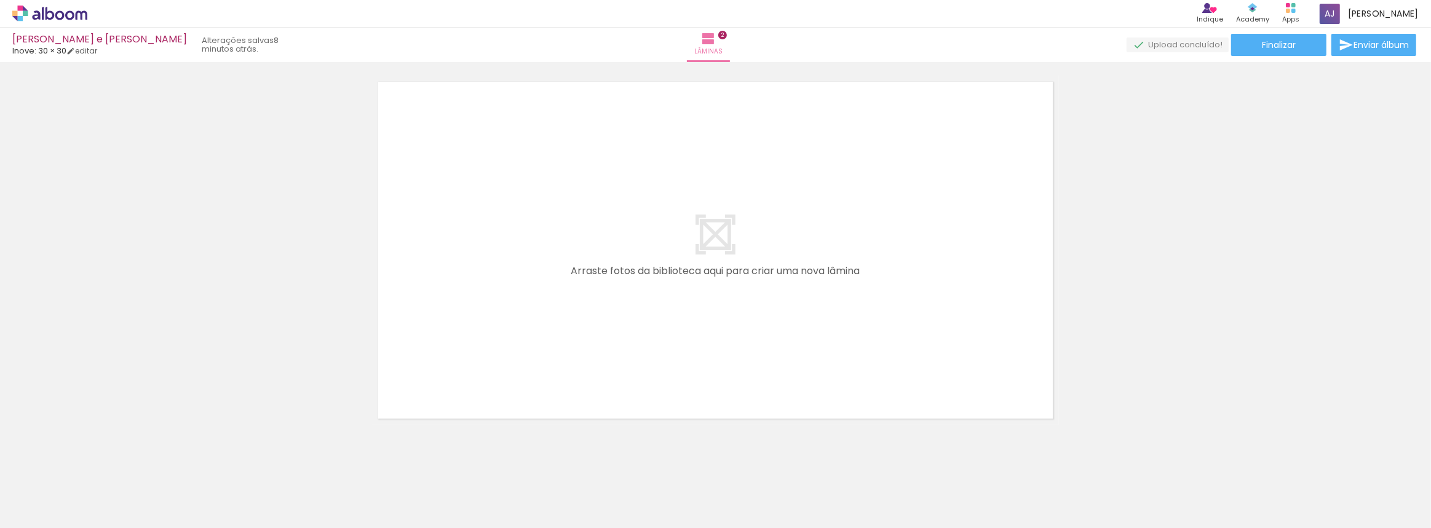
scroll to position [799, 0]
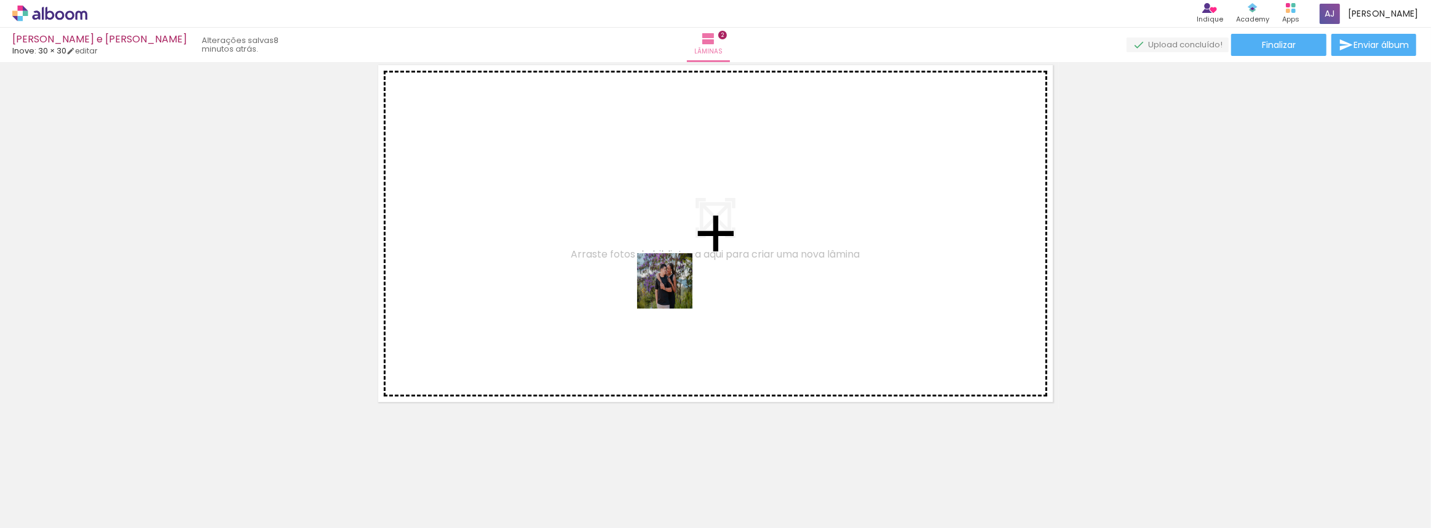
drag, startPoint x: 808, startPoint y: 490, endPoint x: 662, endPoint y: 267, distance: 266.6
click at [661, 267] on quentale-workspace at bounding box center [715, 264] width 1431 height 528
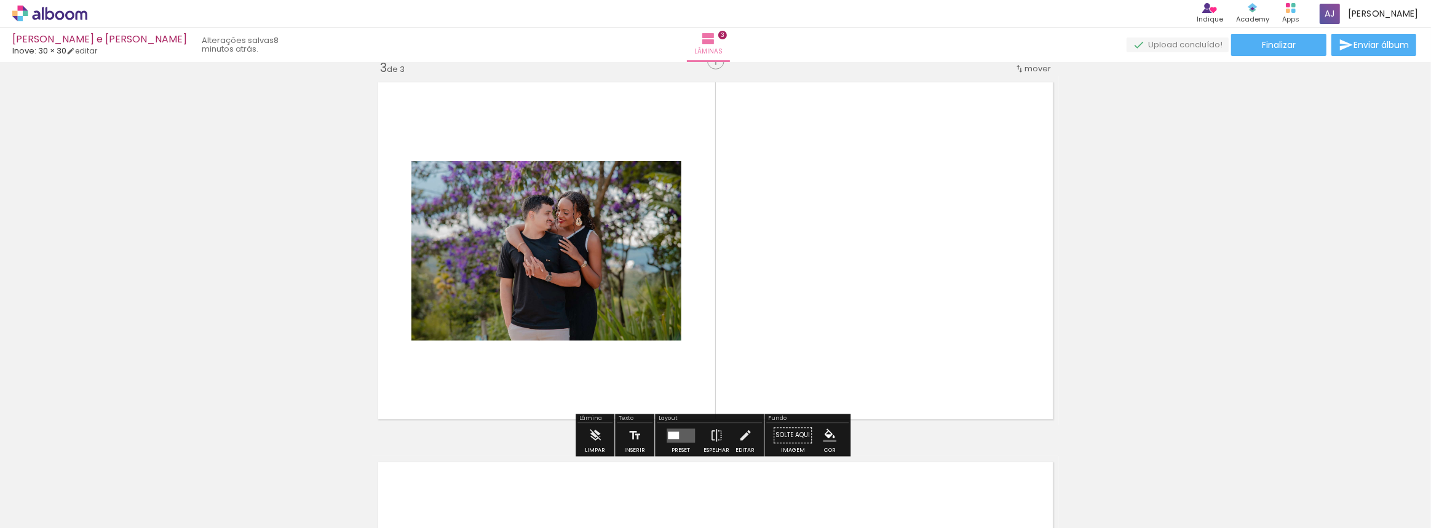
scroll to position [776, 0]
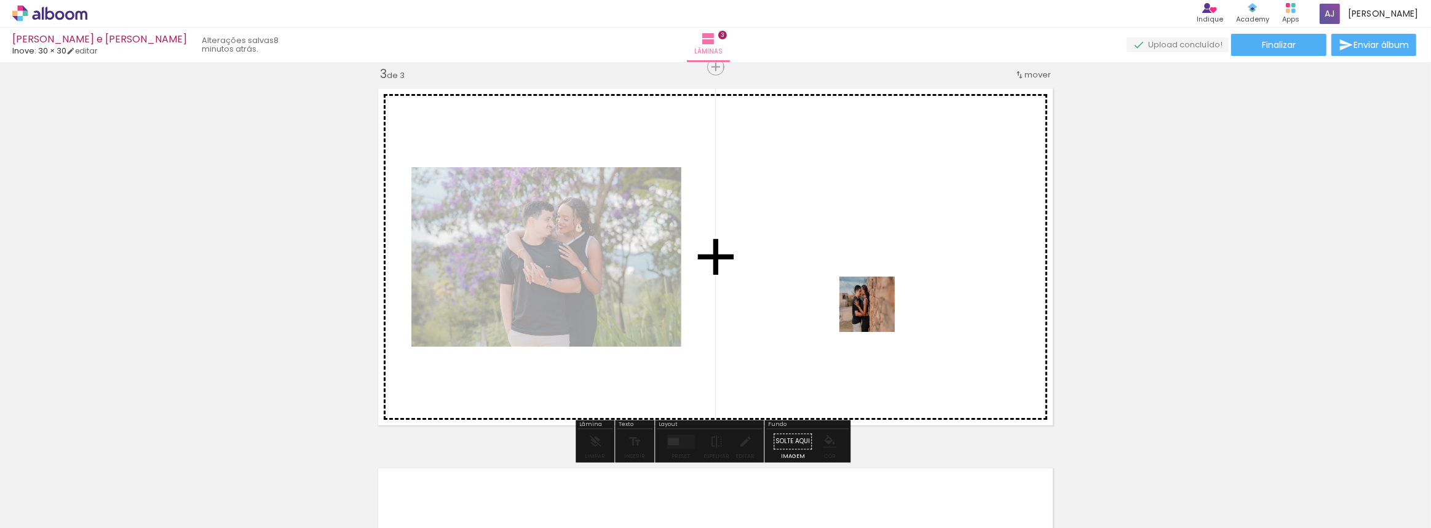
drag, startPoint x: 884, startPoint y: 407, endPoint x: 875, endPoint y: 304, distance: 103.1
click at [875, 304] on quentale-workspace at bounding box center [715, 264] width 1431 height 528
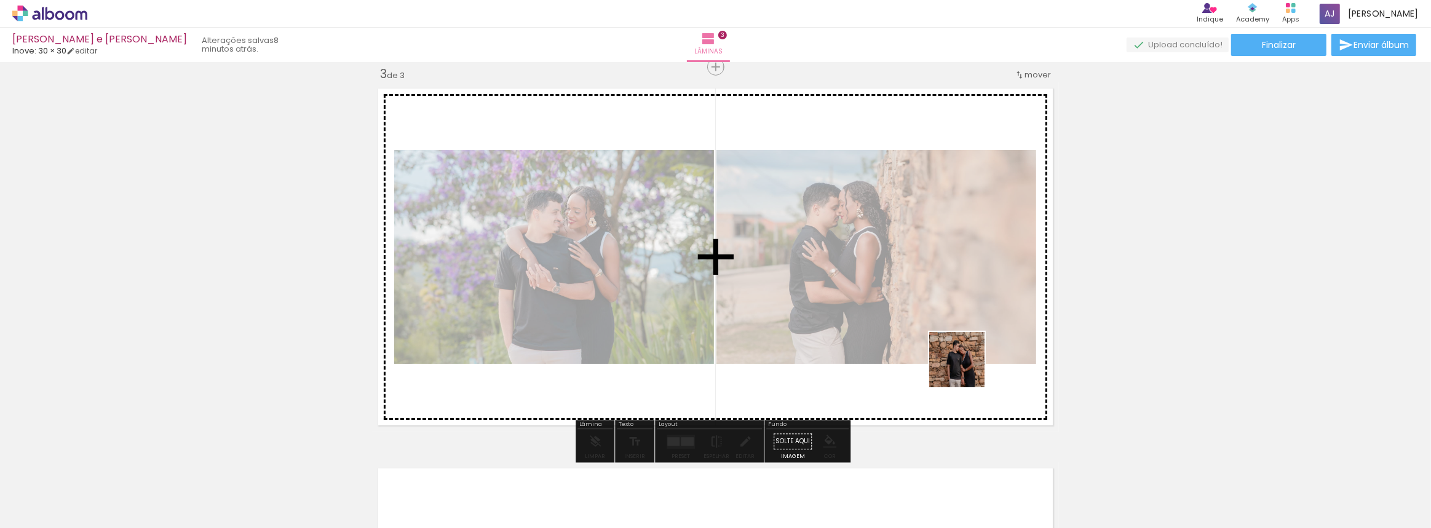
drag, startPoint x: 962, startPoint y: 478, endPoint x: 966, endPoint y: 359, distance: 120.0
click at [966, 359] on quentale-workspace at bounding box center [715, 264] width 1431 height 528
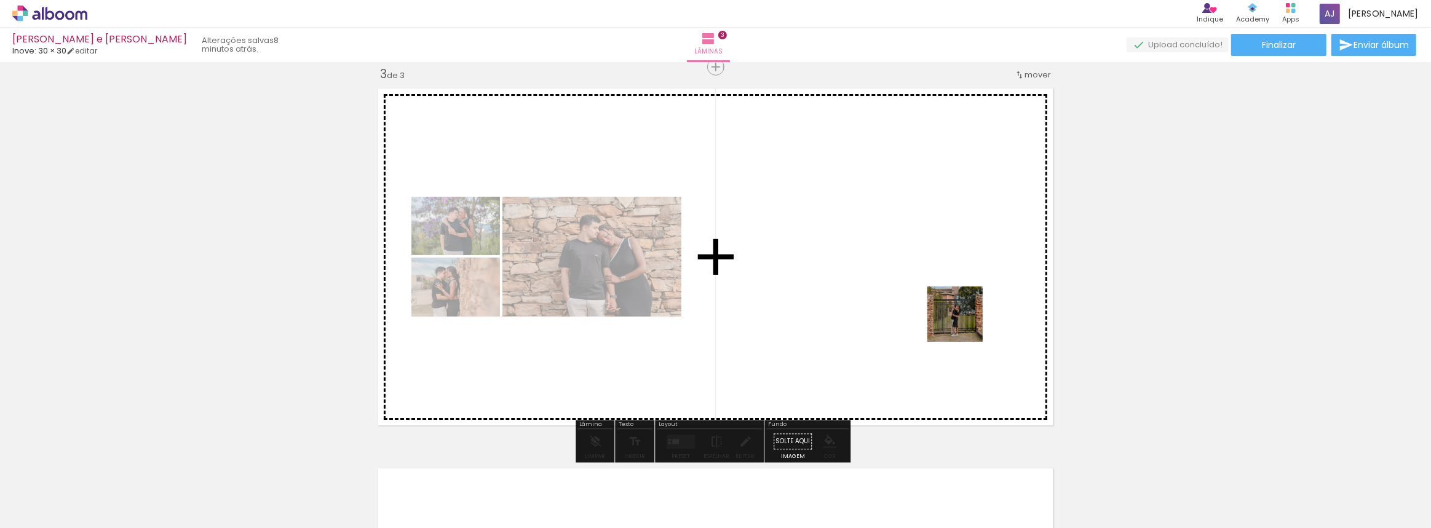
drag, startPoint x: 978, startPoint y: 370, endPoint x: 964, endPoint y: 323, distance: 48.1
click at [964, 323] on quentale-workspace at bounding box center [715, 264] width 1431 height 528
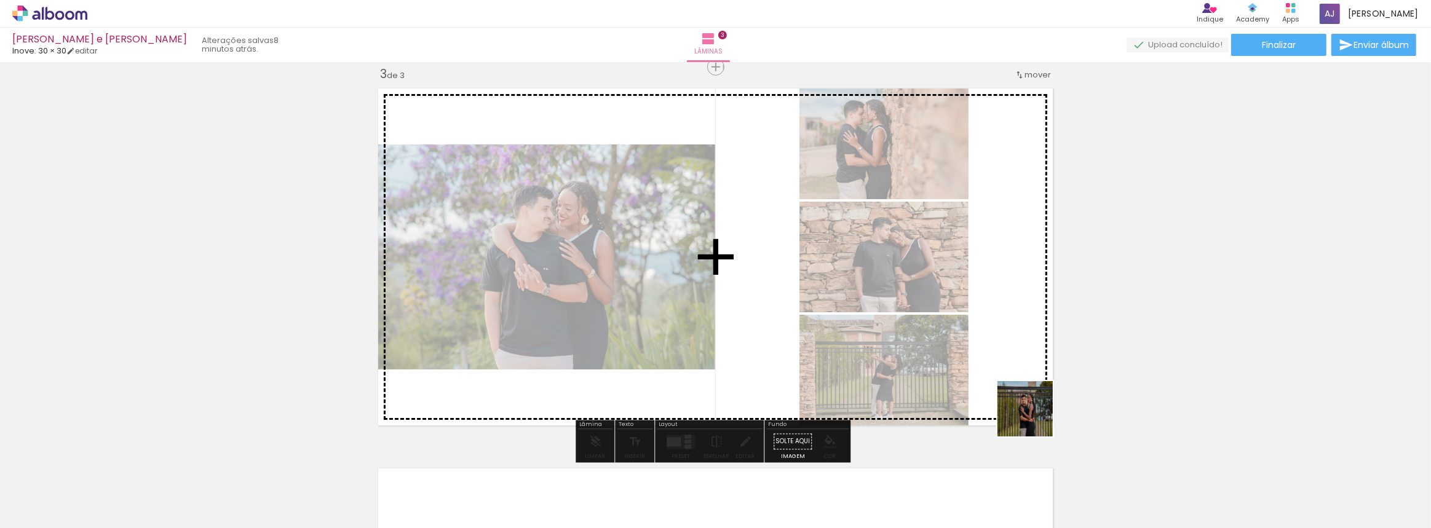
drag, startPoint x: 1094, startPoint y: 490, endPoint x: 999, endPoint y: 360, distance: 161.1
click at [989, 348] on quentale-workspace at bounding box center [715, 264] width 1431 height 528
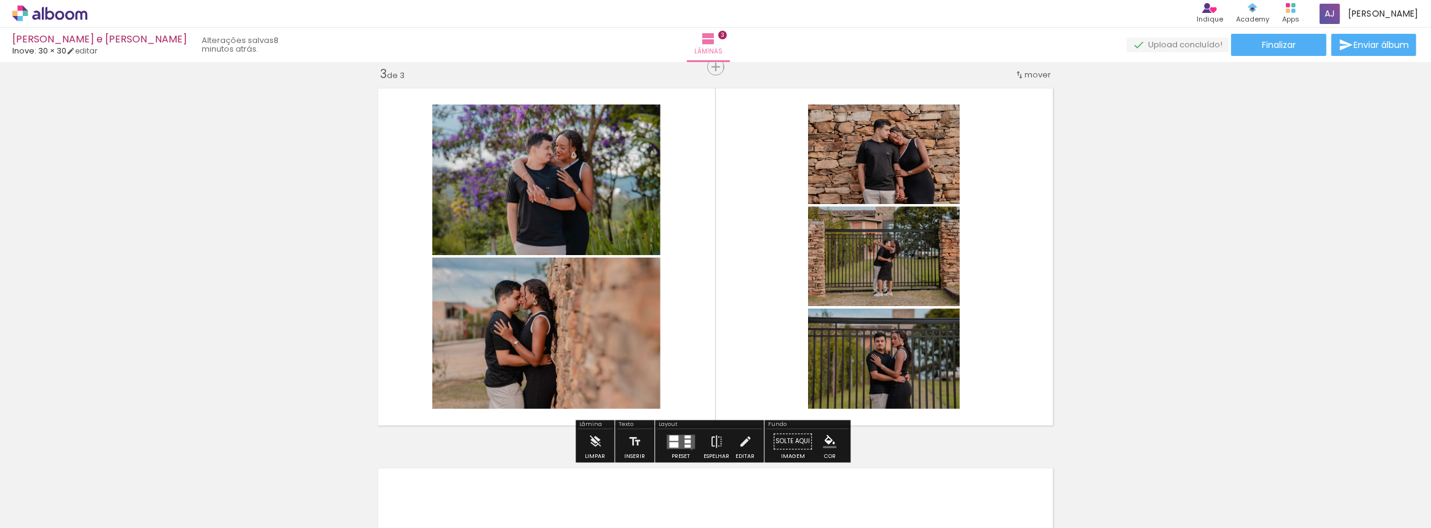
click at [689, 449] on div at bounding box center [680, 442] width 33 height 25
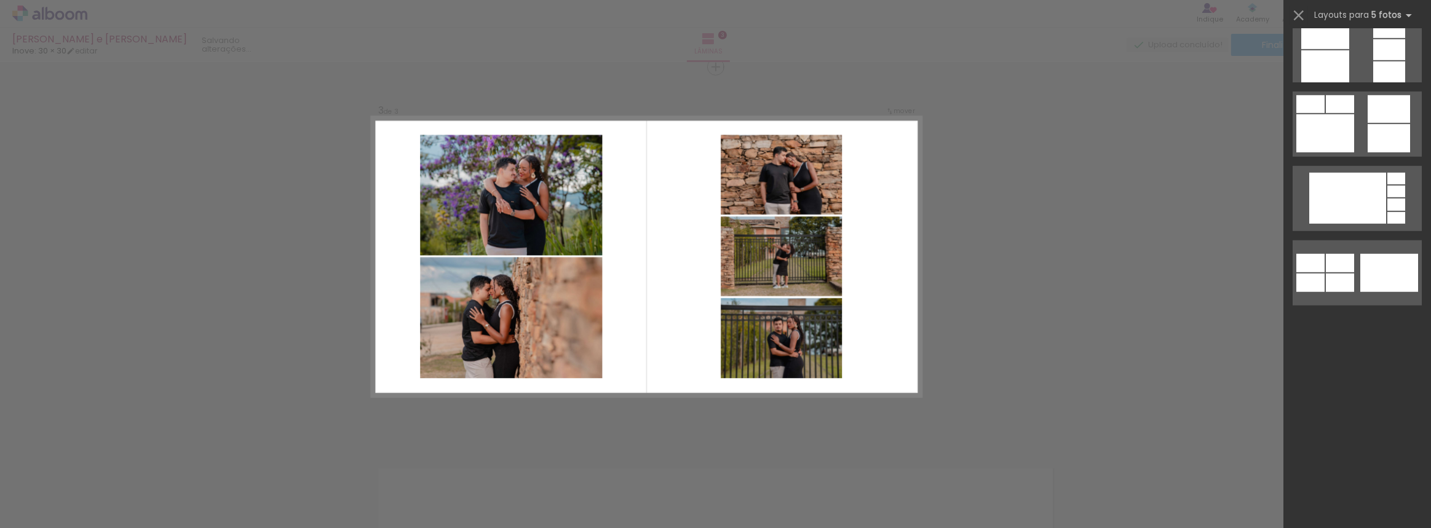
scroll to position [0, 0]
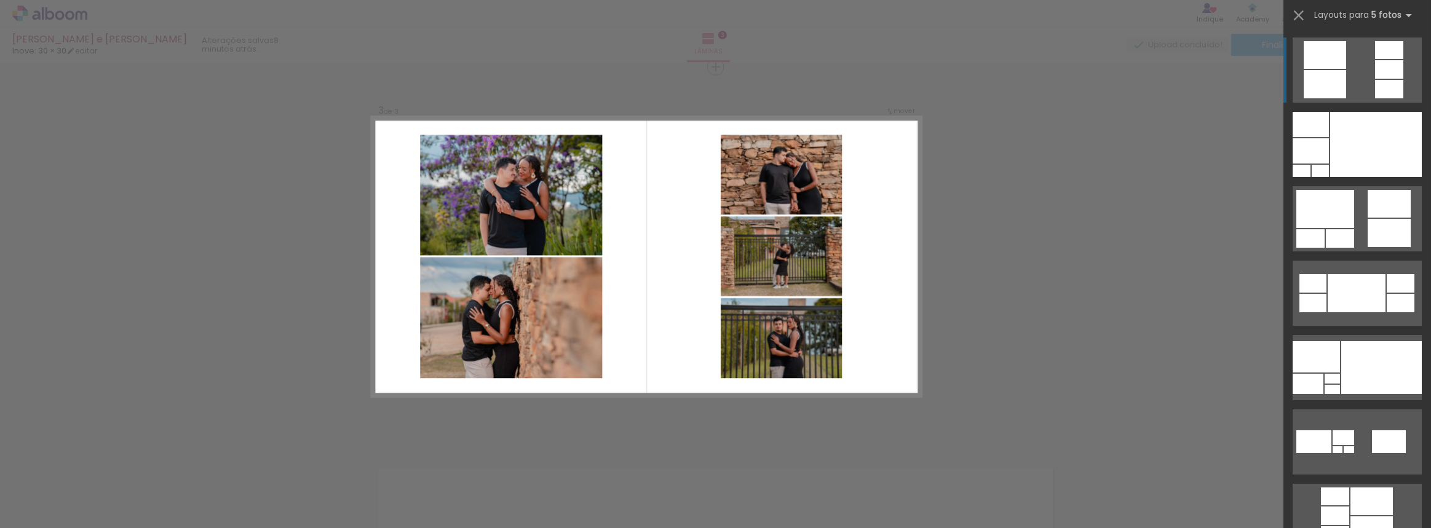
click at [1174, 296] on div "Confirmar Cancelar" at bounding box center [715, 62] width 1431 height 1550
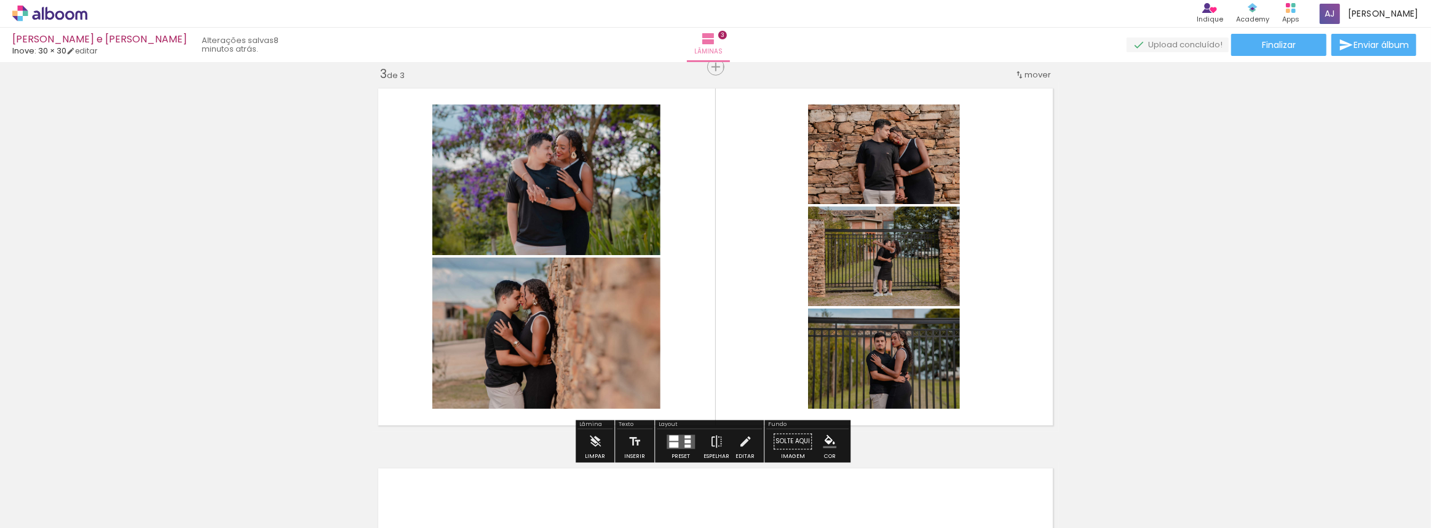
scroll to position [0, 5245]
click at [678, 445] on quentale-layouter at bounding box center [681, 442] width 28 height 14
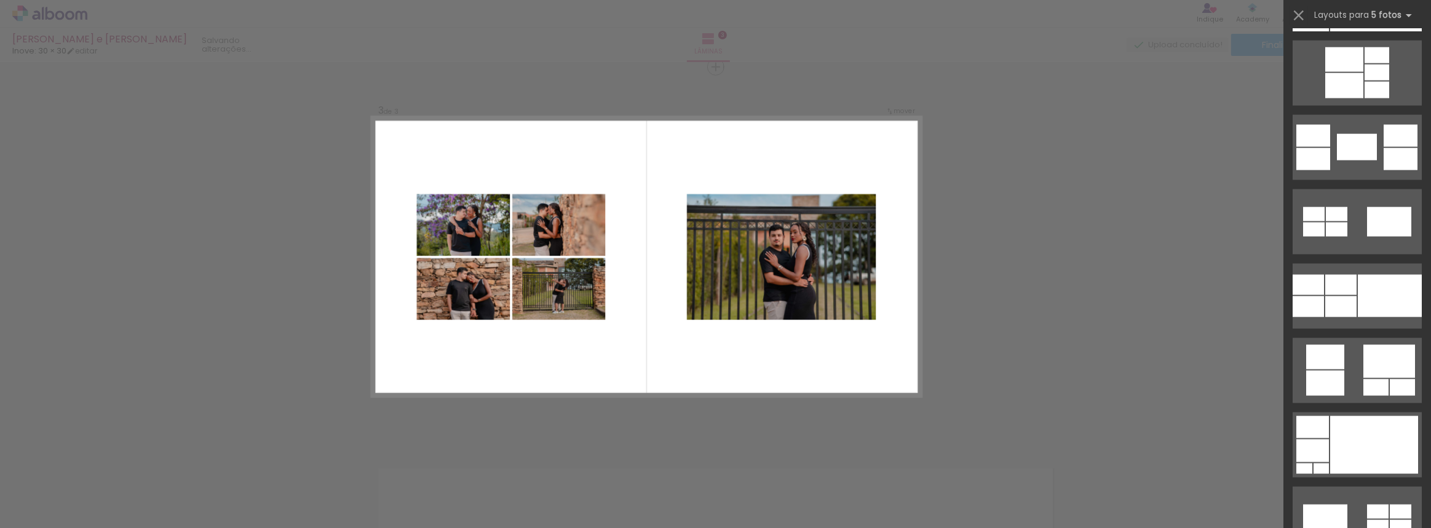
scroll to position [2292, 0]
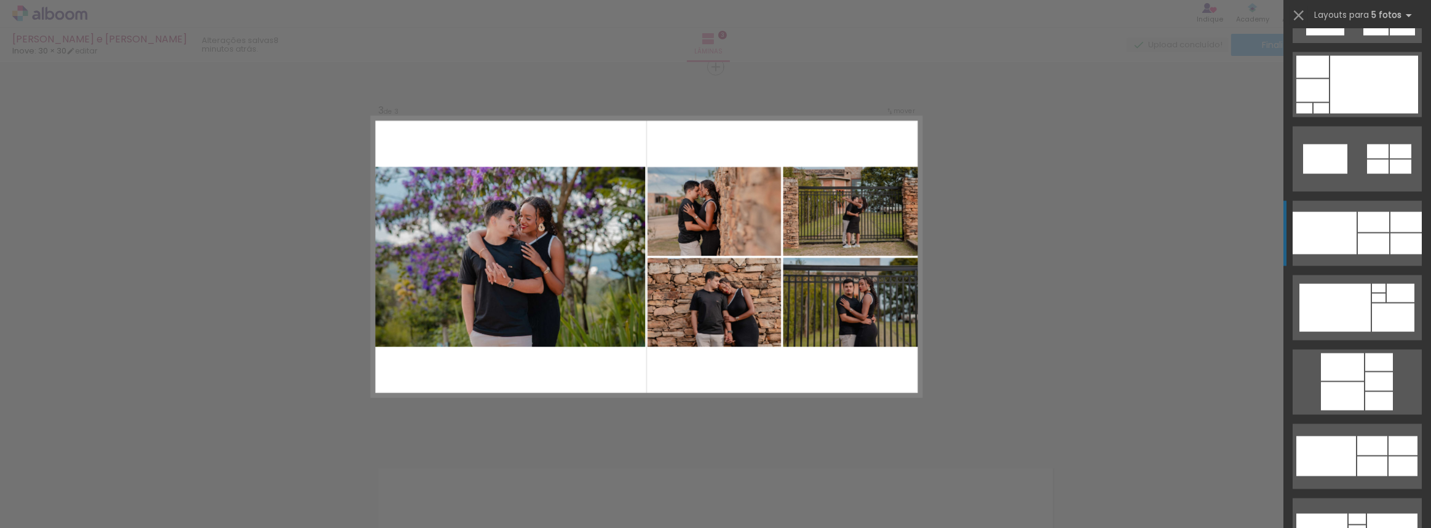
click at [1354, 526] on div at bounding box center [1357, 531] width 17 height 11
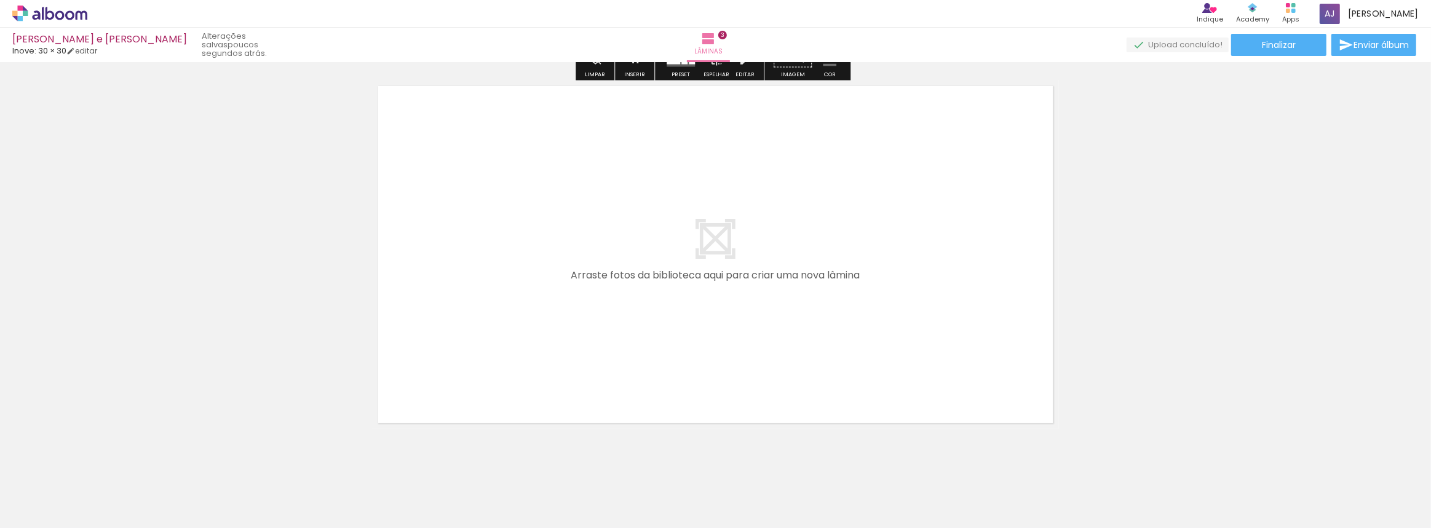
scroll to position [1178, 0]
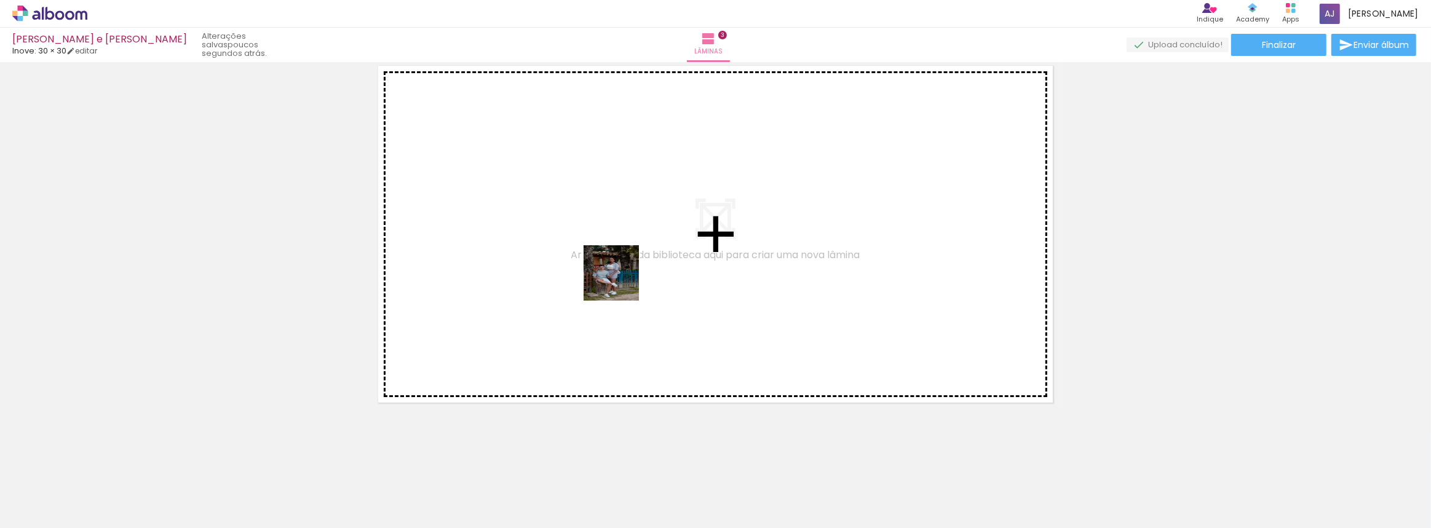
drag, startPoint x: 667, startPoint y: 489, endPoint x: 614, endPoint y: 252, distance: 243.1
click at [614, 252] on quentale-workspace at bounding box center [715, 264] width 1431 height 528
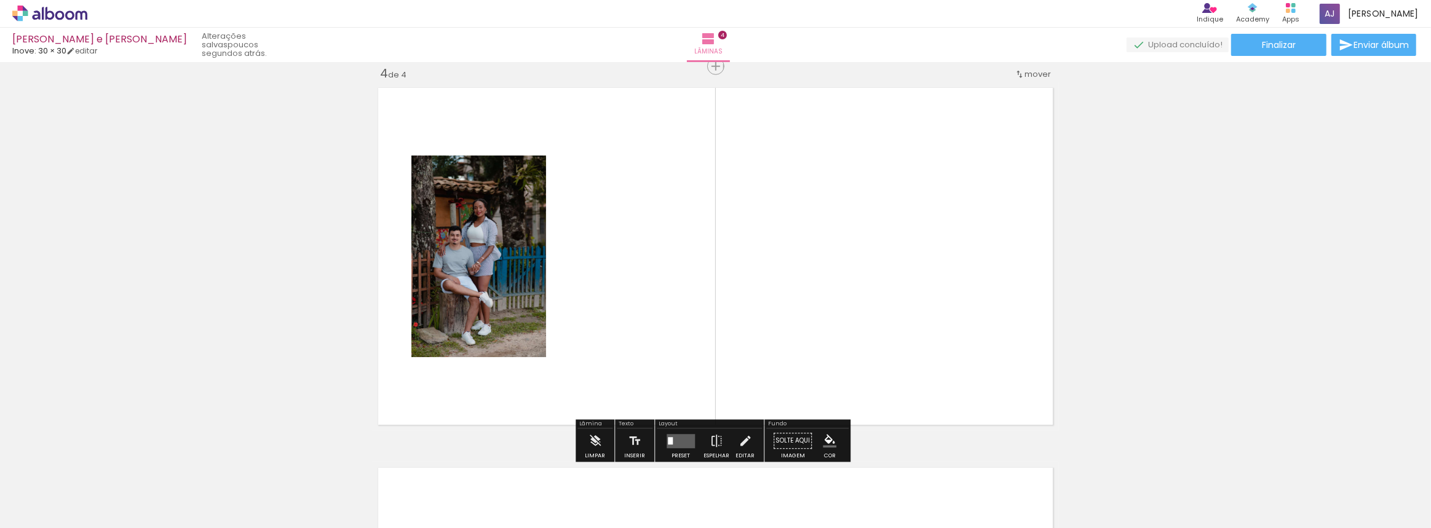
scroll to position [1156, 0]
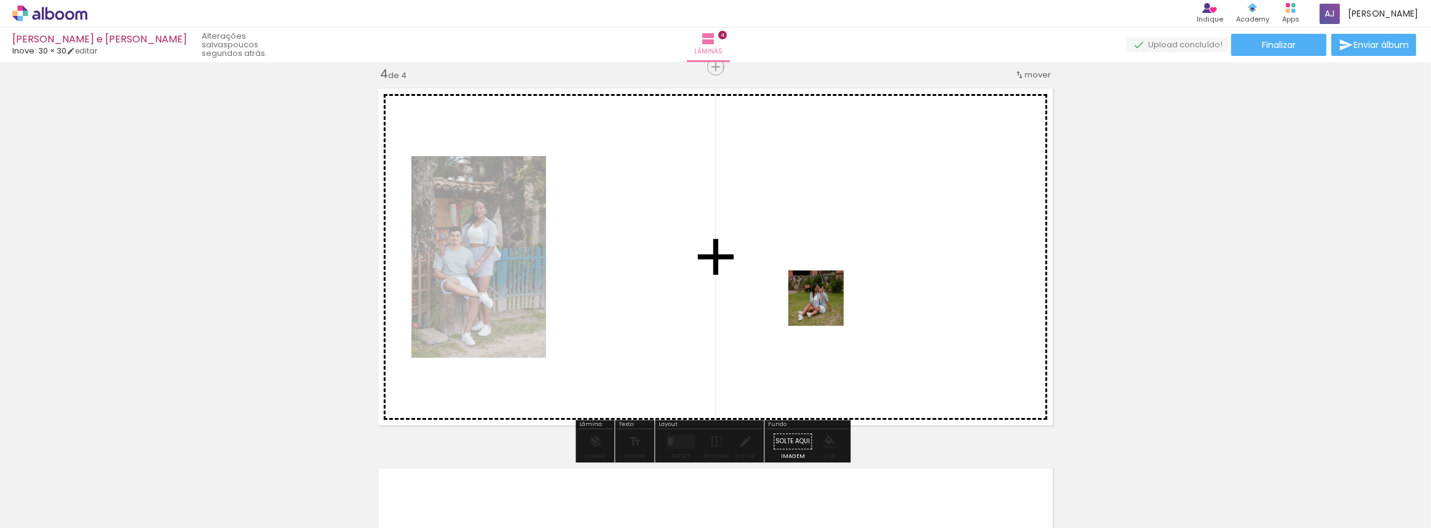
drag, startPoint x: 736, startPoint y: 488, endPoint x: 825, endPoint y: 307, distance: 201.6
click at [825, 307] on quentale-workspace at bounding box center [715, 264] width 1431 height 528
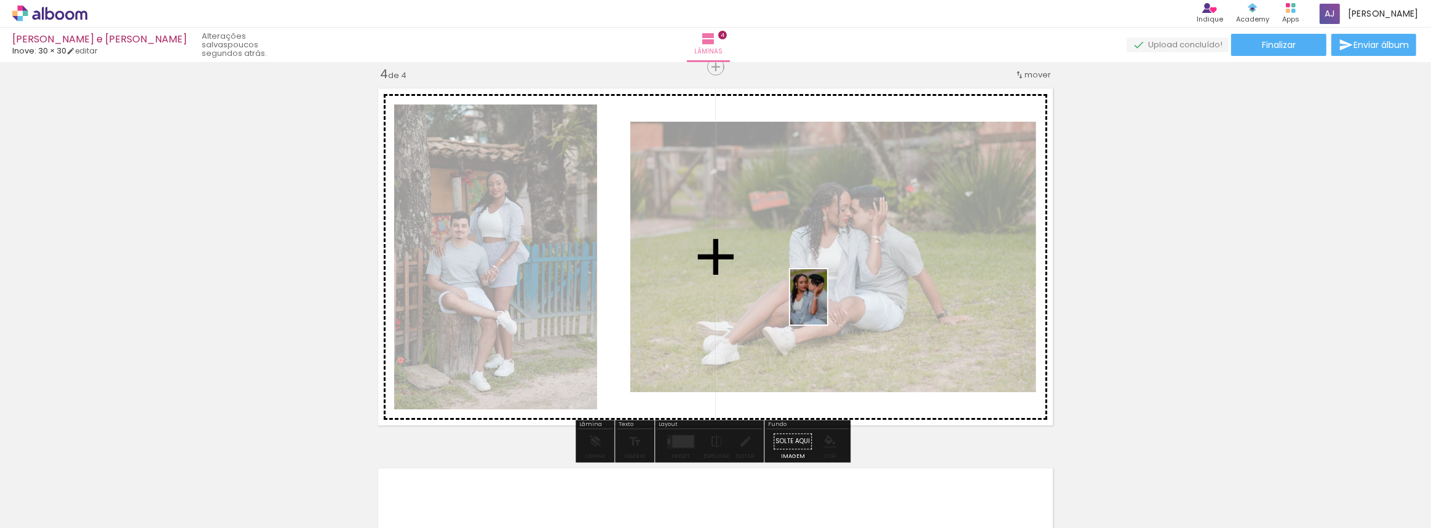
drag, startPoint x: 793, startPoint y: 515, endPoint x: 827, endPoint y: 306, distance: 211.2
click at [827, 306] on quentale-workspace at bounding box center [715, 264] width 1431 height 528
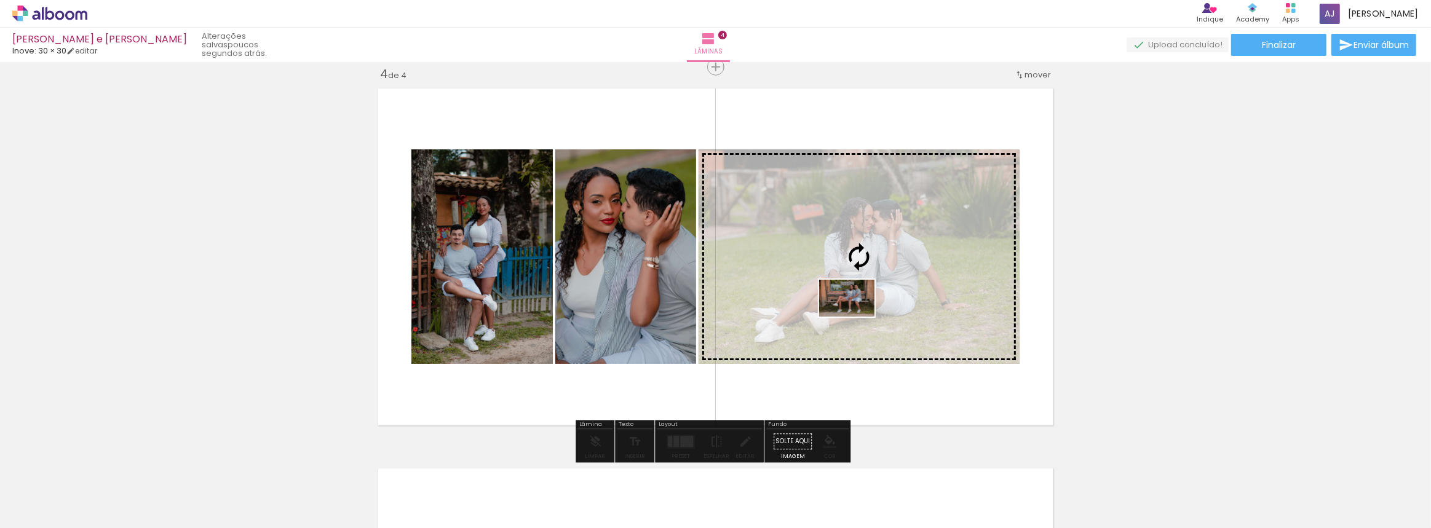
drag, startPoint x: 884, startPoint y: 480, endPoint x: 856, endPoint y: 317, distance: 165.9
click at [856, 317] on quentale-workspace at bounding box center [715, 264] width 1431 height 528
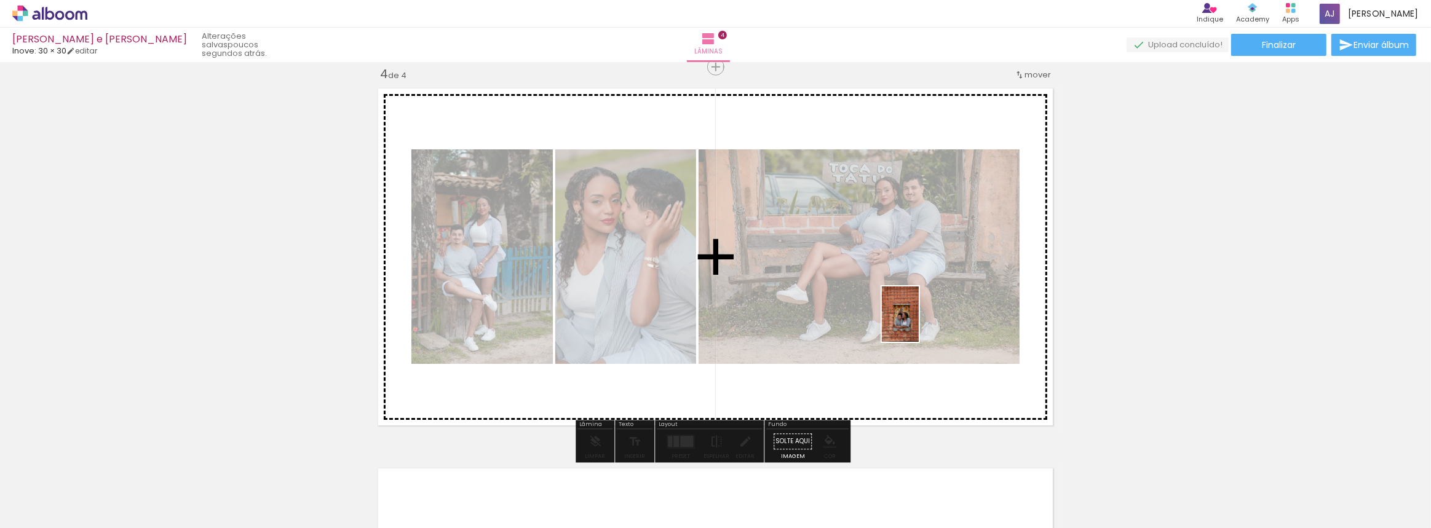
drag, startPoint x: 950, startPoint y: 492, endPoint x: 919, endPoint y: 323, distance: 171.4
click at [919, 323] on quentale-workspace at bounding box center [715, 264] width 1431 height 528
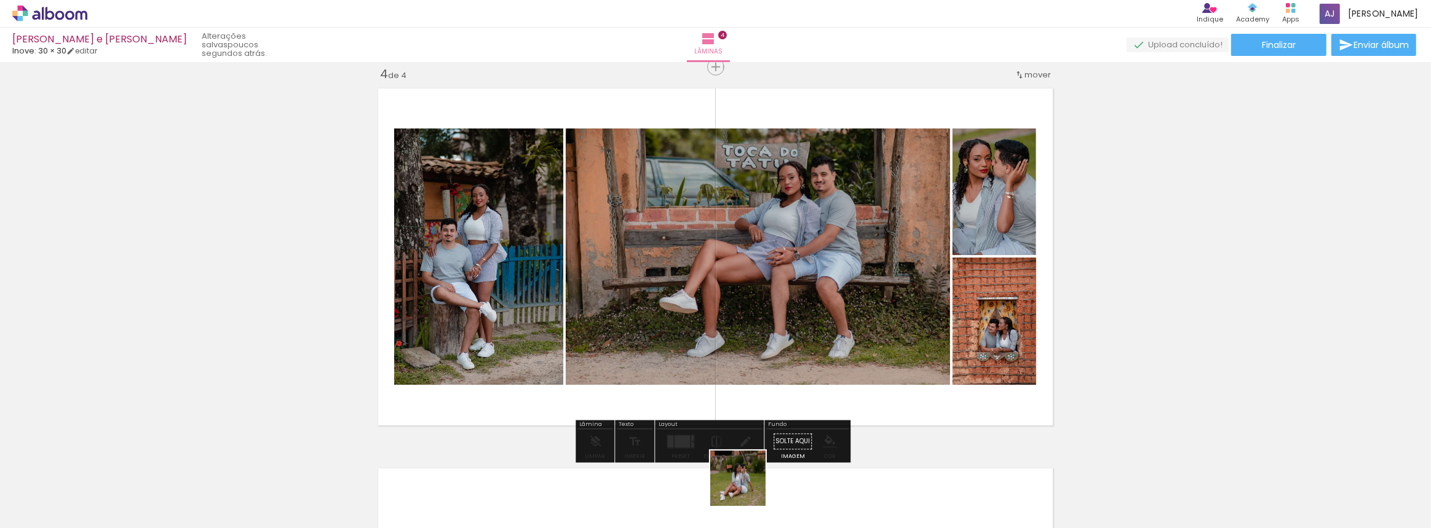
drag, startPoint x: 746, startPoint y: 493, endPoint x: 824, endPoint y: 378, distance: 138.5
click at [818, 373] on quentale-workspace at bounding box center [715, 264] width 1431 height 528
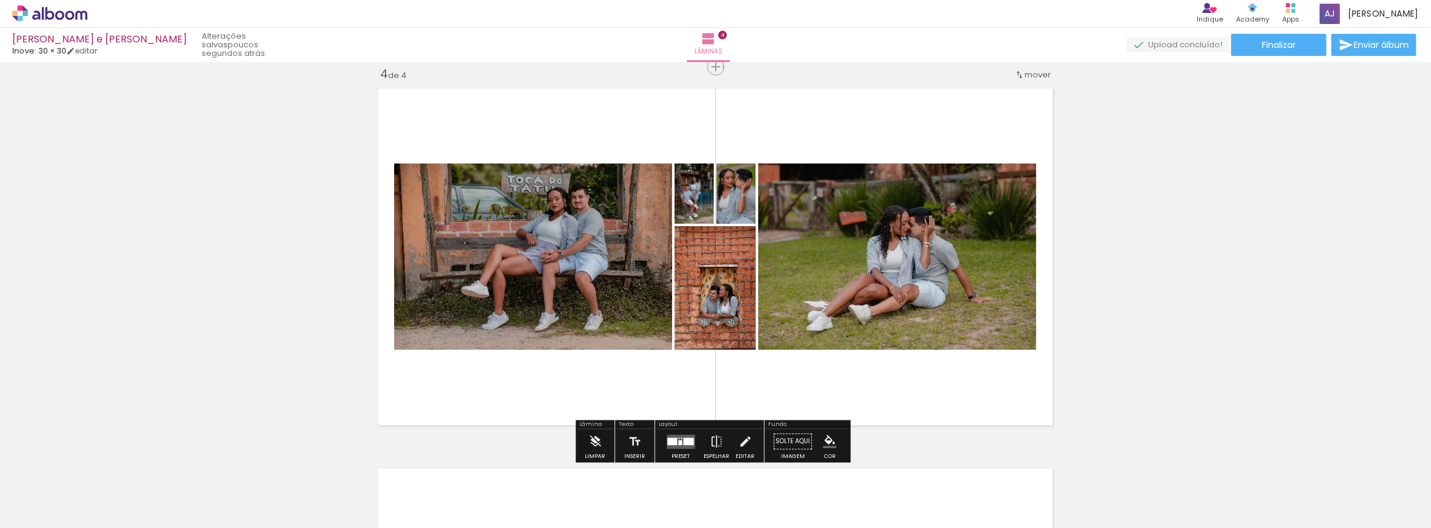
click at [685, 442] on div at bounding box center [688, 441] width 10 height 7
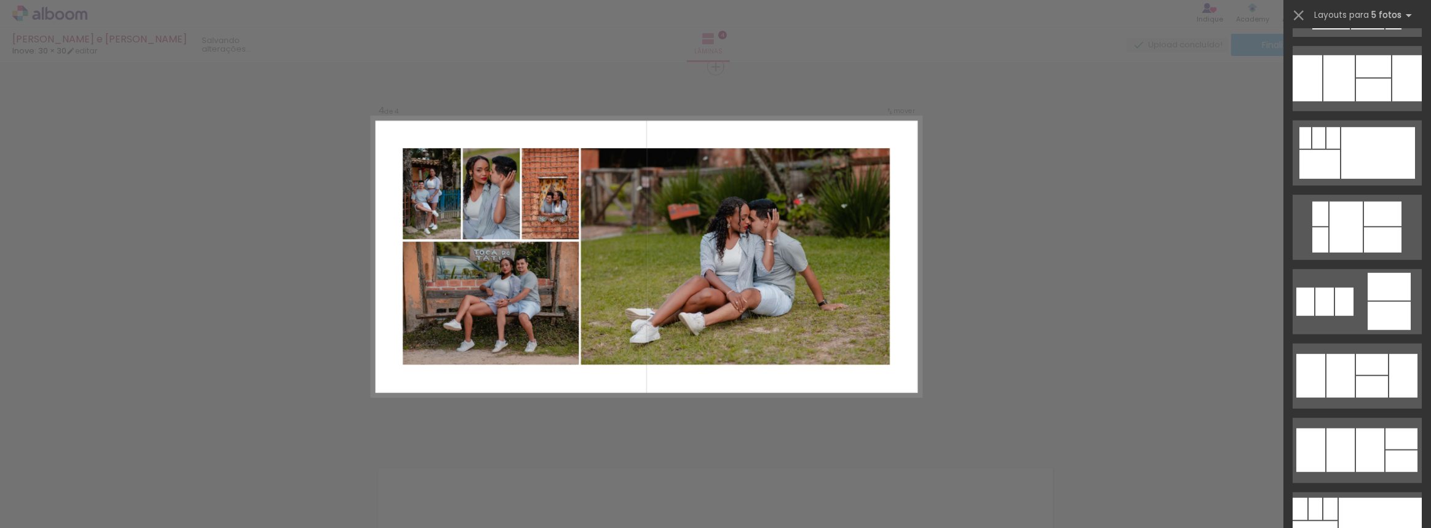
scroll to position [1062, 0]
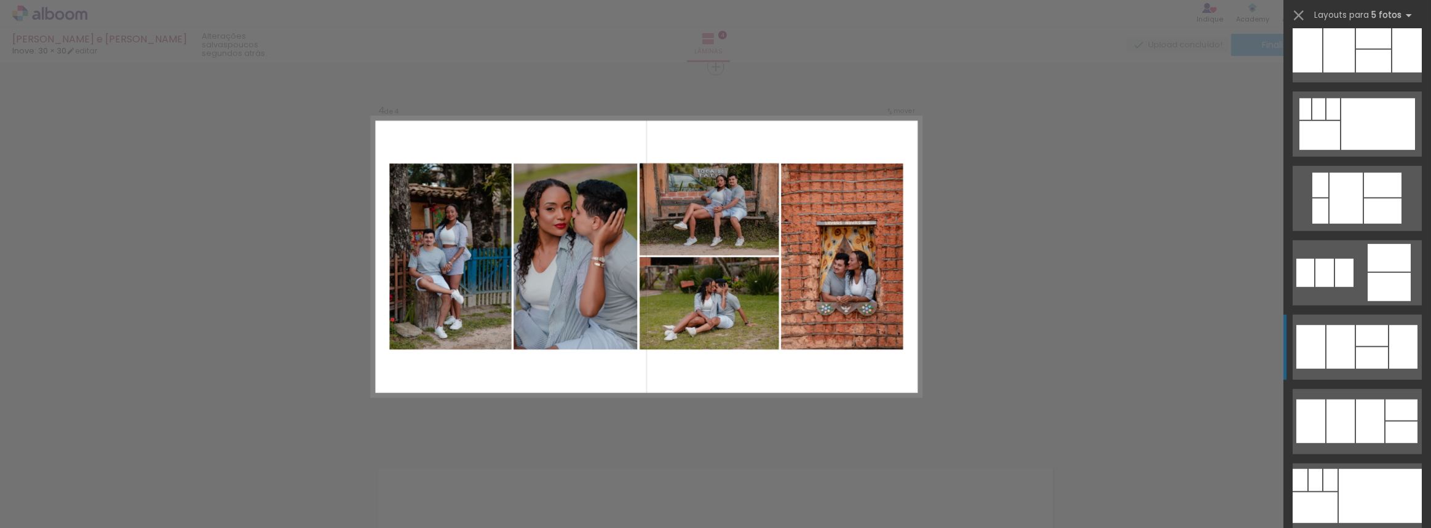
click at [1356, 400] on div at bounding box center [1370, 422] width 28 height 44
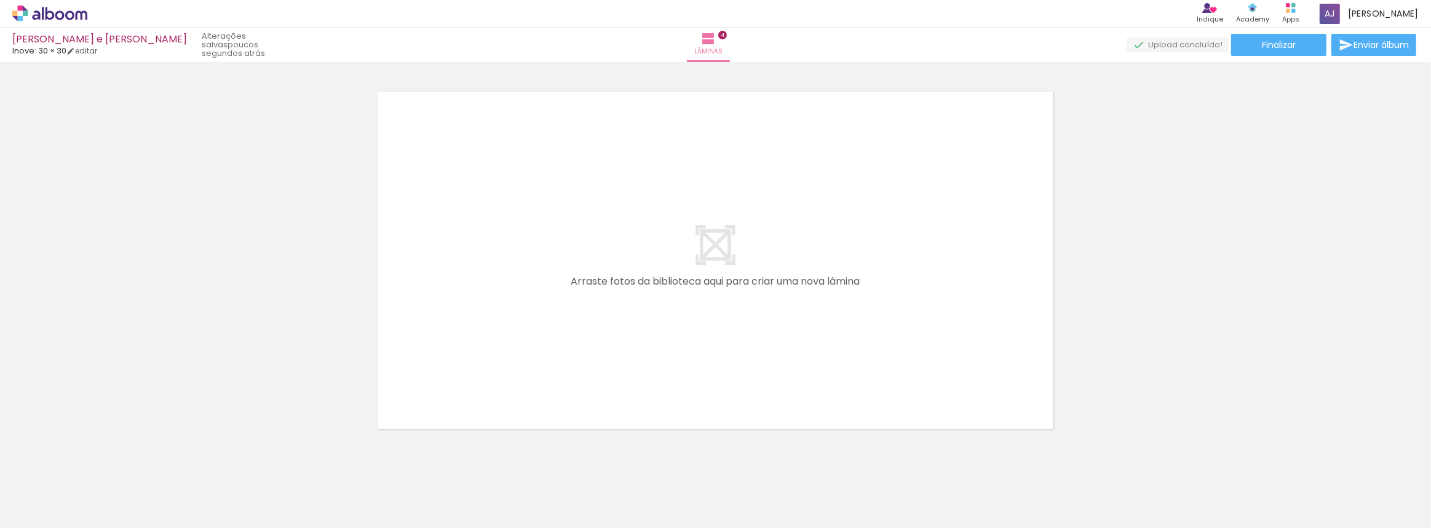
scroll to position [1558, 0]
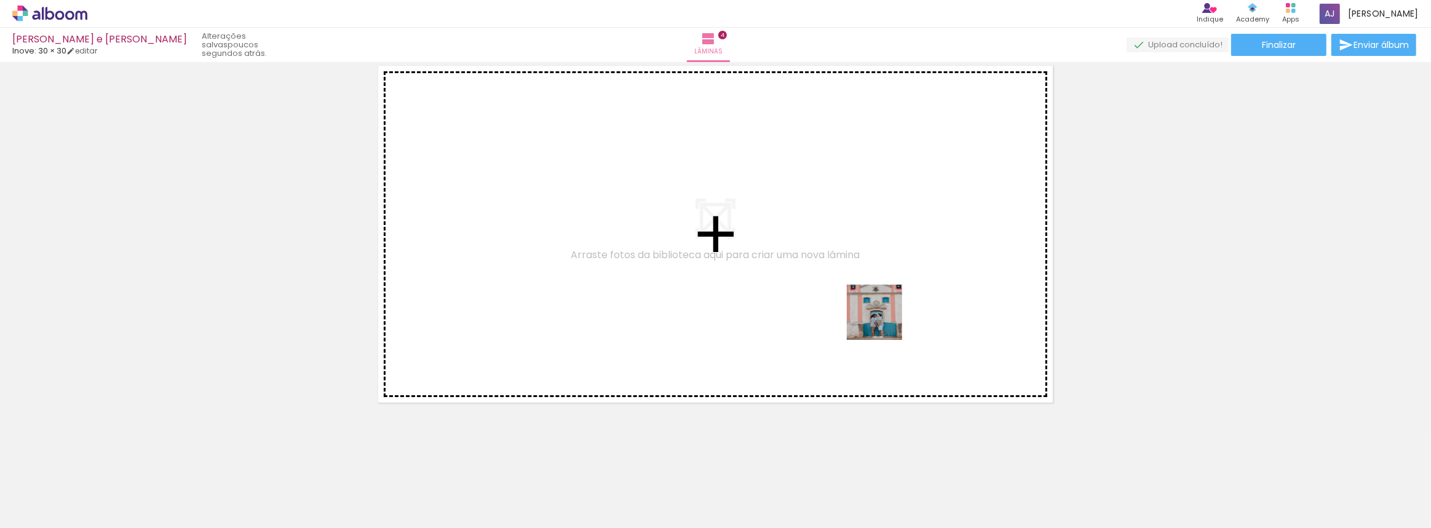
drag, startPoint x: 1016, startPoint y: 494, endPoint x: 882, endPoint y: 306, distance: 231.1
click at [878, 303] on quentale-workspace at bounding box center [715, 264] width 1431 height 528
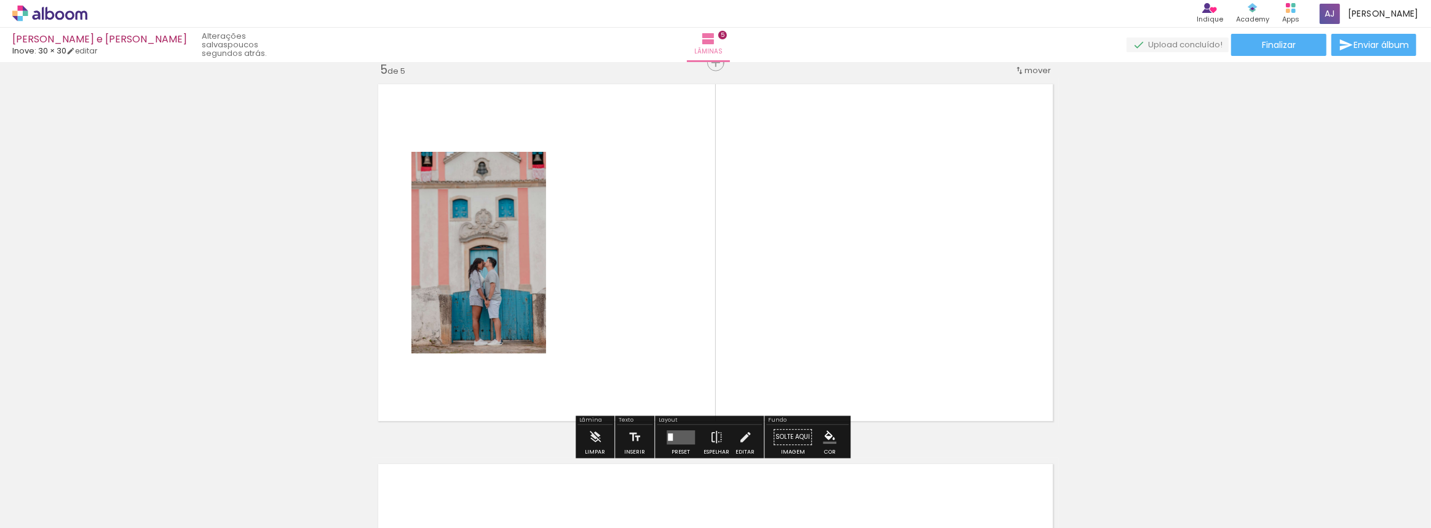
scroll to position [1536, 0]
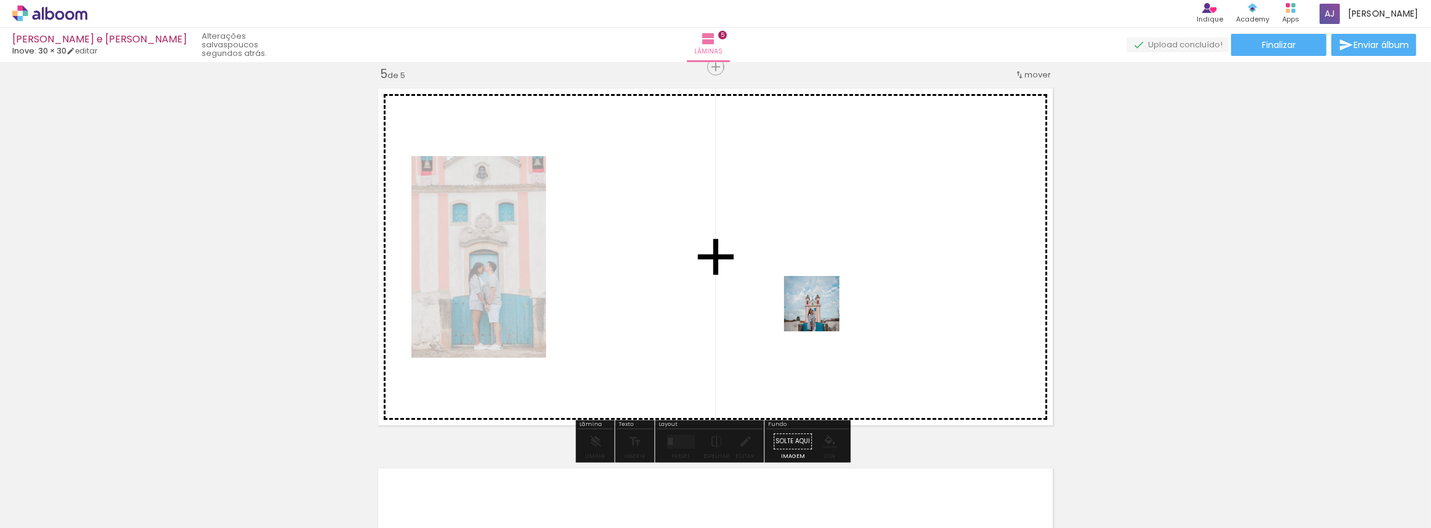
drag, startPoint x: 1069, startPoint y: 490, endPoint x: 821, endPoint y: 313, distance: 305.1
click at [821, 313] on quentale-workspace at bounding box center [715, 264] width 1431 height 528
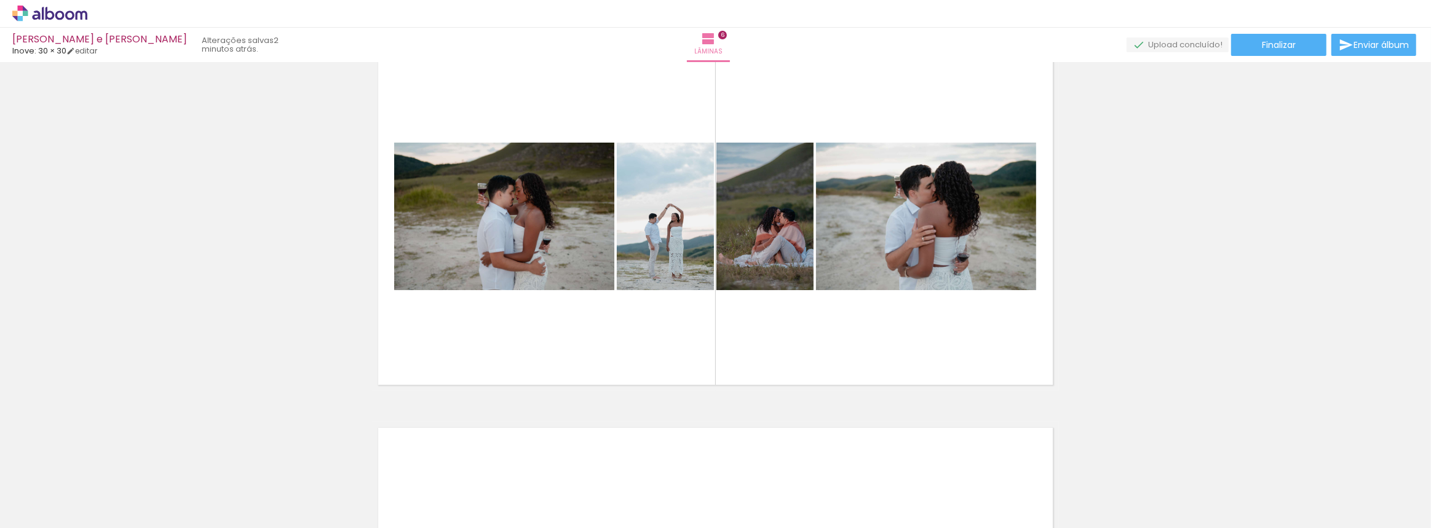
scroll to position [0, 5561]
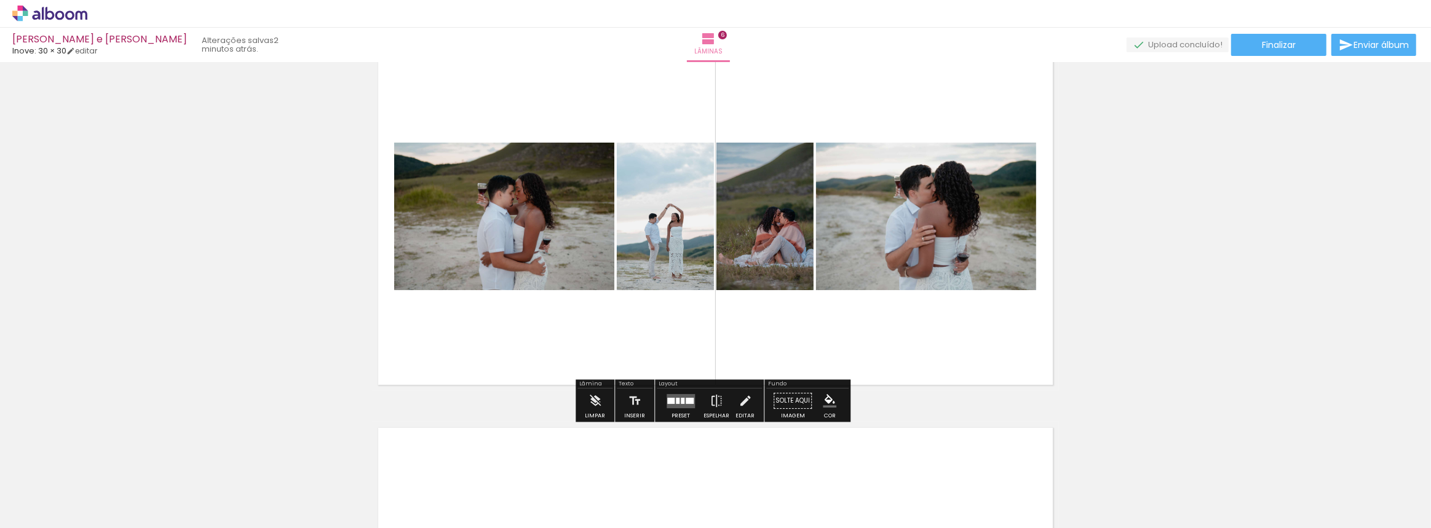
click at [670, 394] on quentale-layouter at bounding box center [681, 401] width 28 height 14
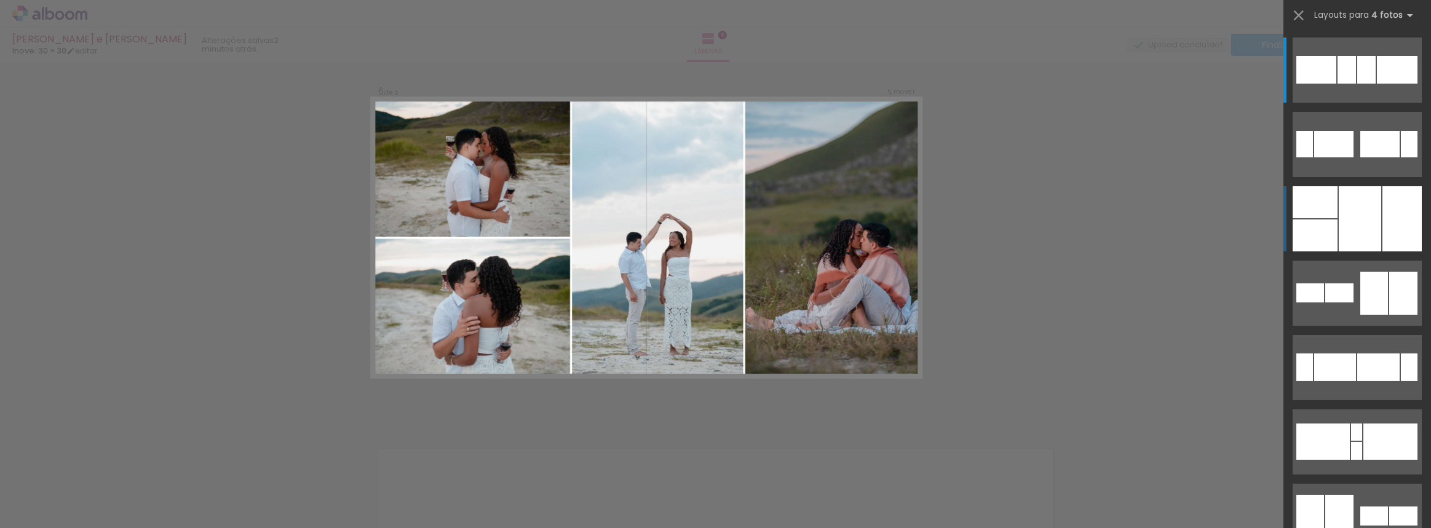
scroll to position [1916, 0]
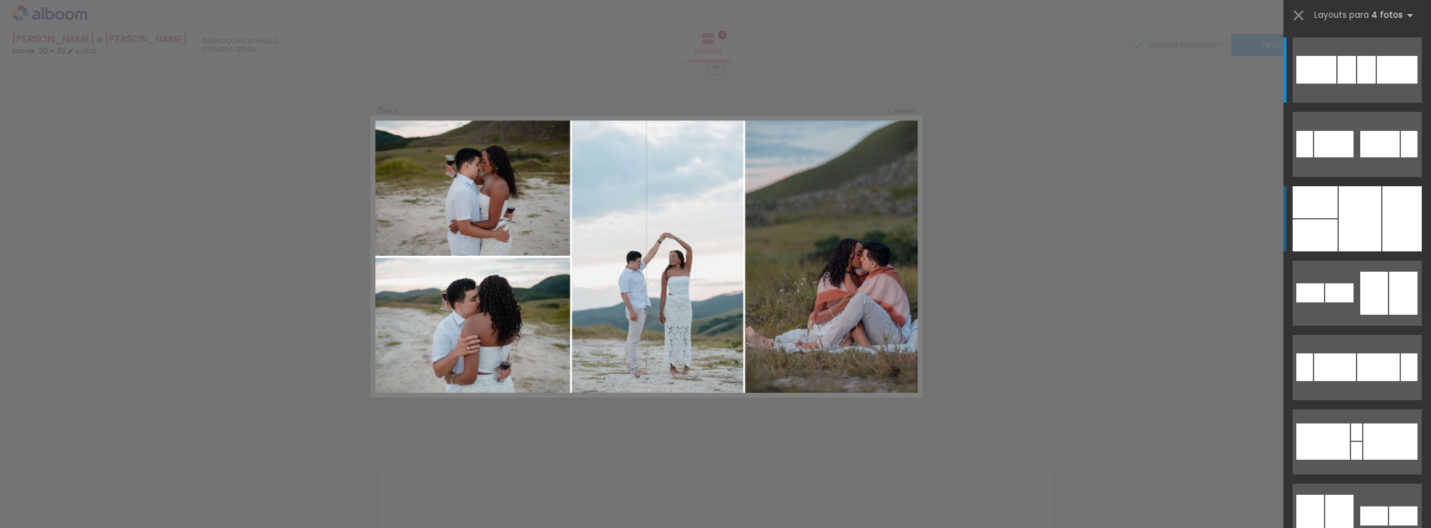
click at [1352, 220] on div at bounding box center [1360, 218] width 42 height 65
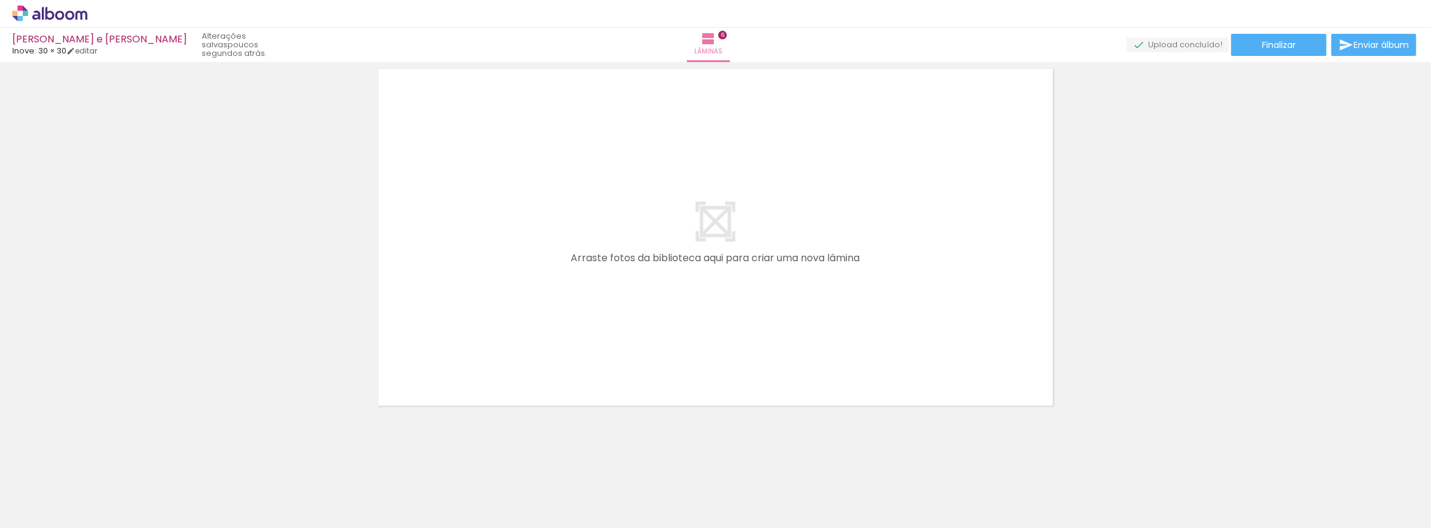
scroll to position [2319, 0]
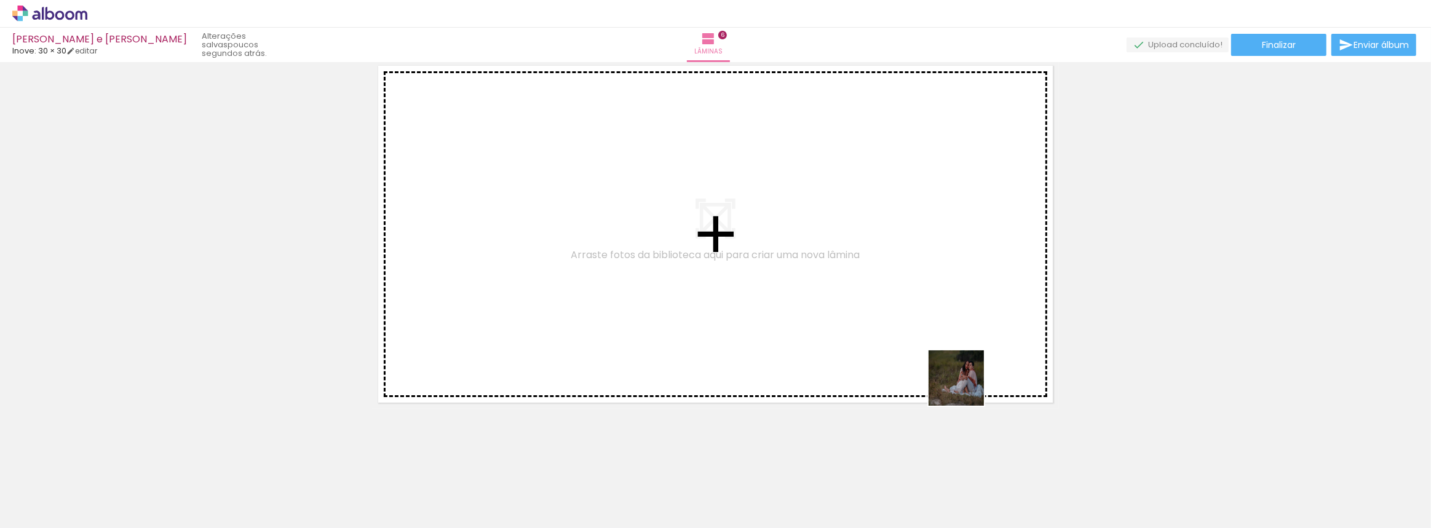
drag, startPoint x: 1106, startPoint y: 492, endPoint x: 1027, endPoint y: 405, distance: 118.0
click at [932, 346] on quentale-workspace at bounding box center [715, 264] width 1431 height 528
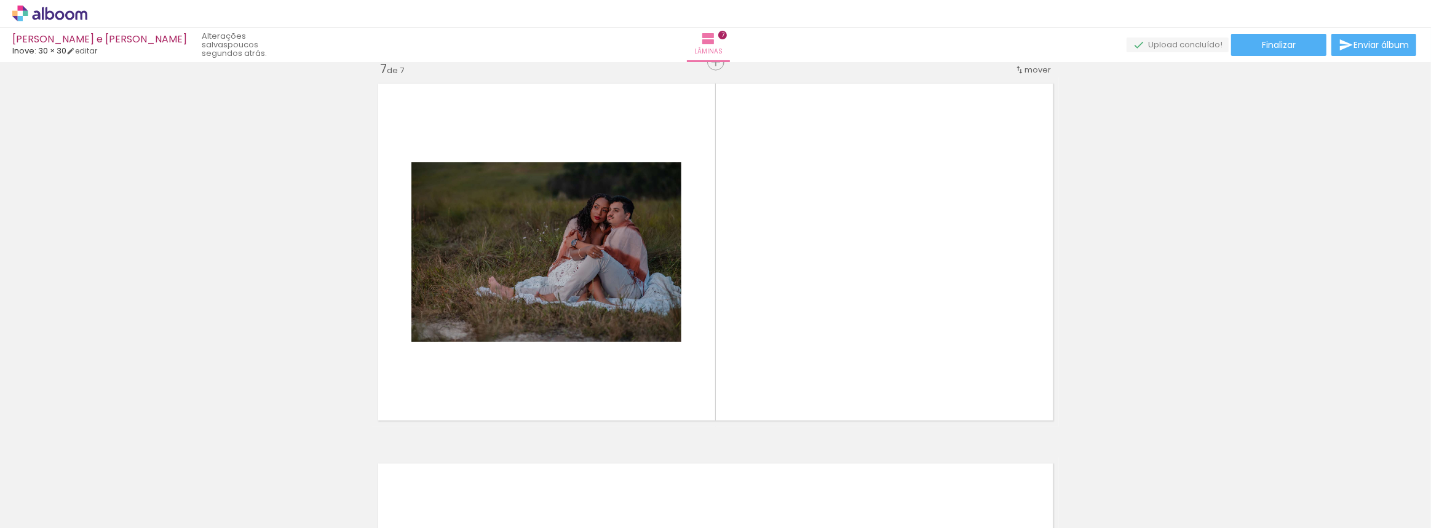
scroll to position [2296, 0]
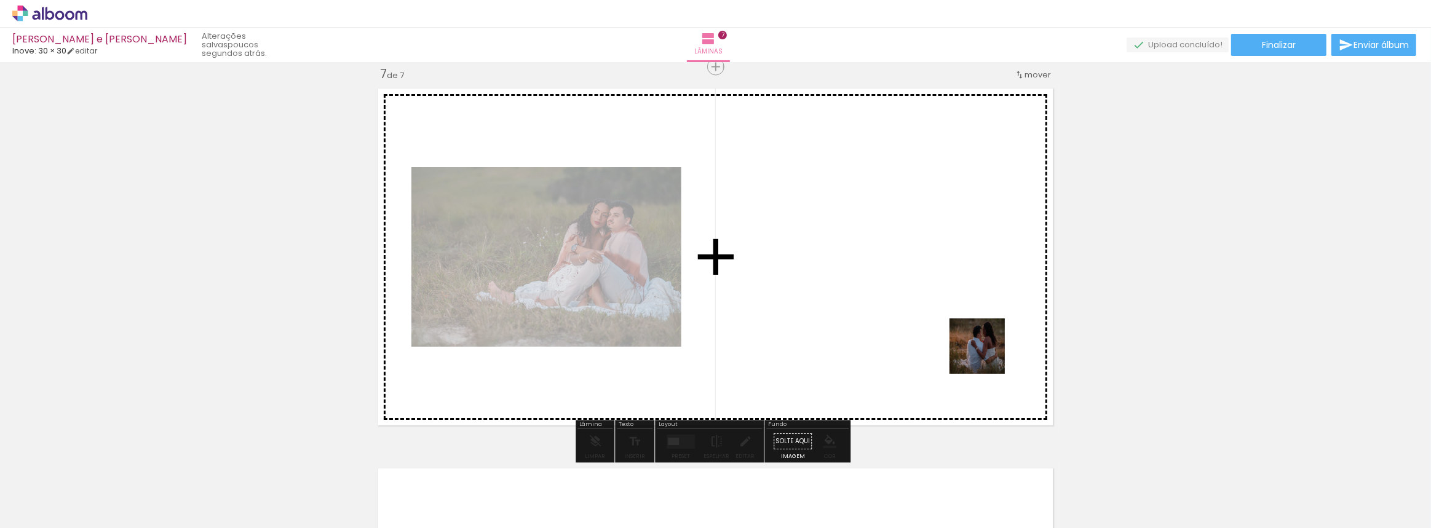
drag, startPoint x: 1113, startPoint y: 452, endPoint x: 1100, endPoint y: 415, distance: 38.9
click at [966, 331] on quentale-workspace at bounding box center [715, 264] width 1431 height 528
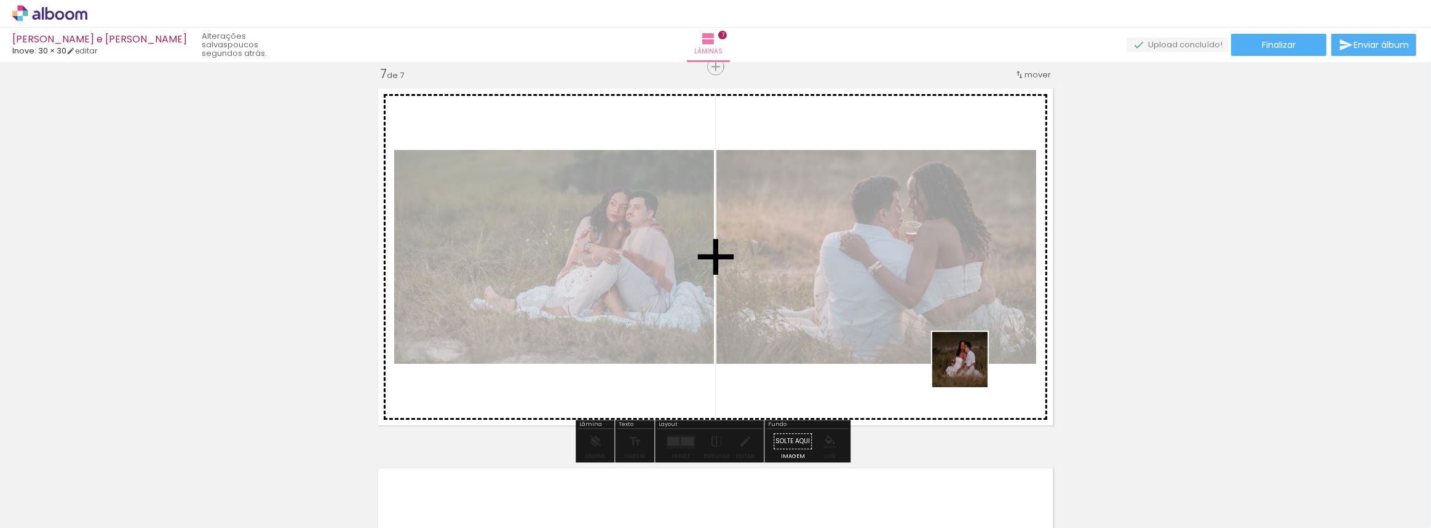
drag, startPoint x: 1236, startPoint y: 507, endPoint x: 932, endPoint y: 342, distance: 345.9
click at [913, 332] on quentale-workspace at bounding box center [715, 264] width 1431 height 528
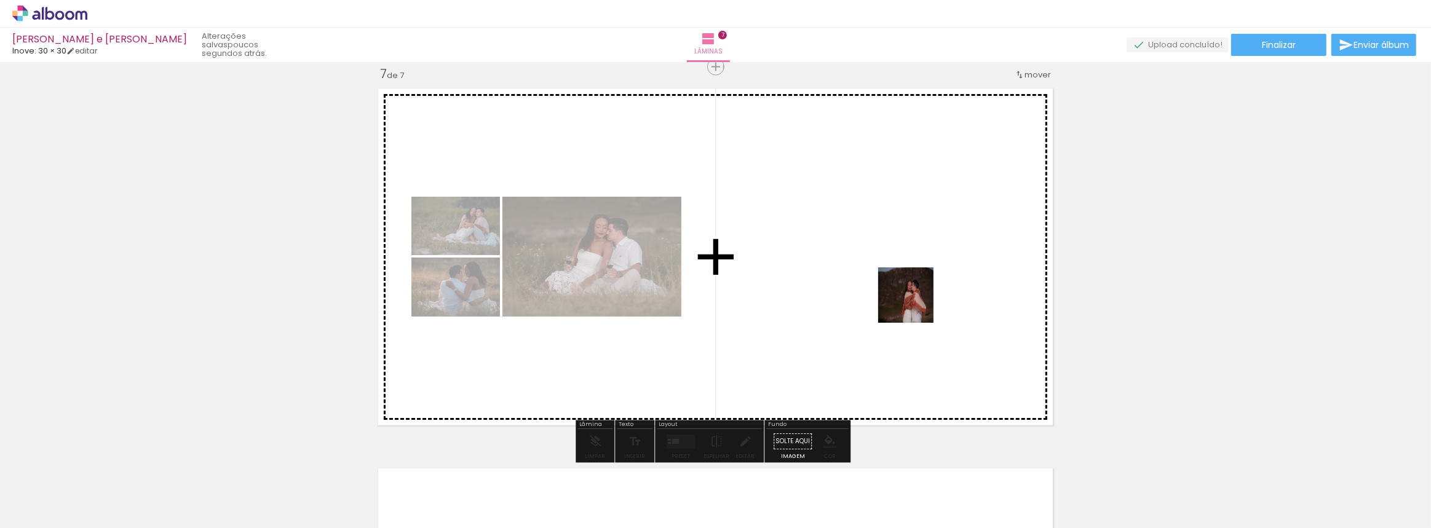
drag, startPoint x: 1307, startPoint y: 485, endPoint x: 912, endPoint y: 301, distance: 436.4
click at [909, 300] on quentale-workspace at bounding box center [715, 264] width 1431 height 528
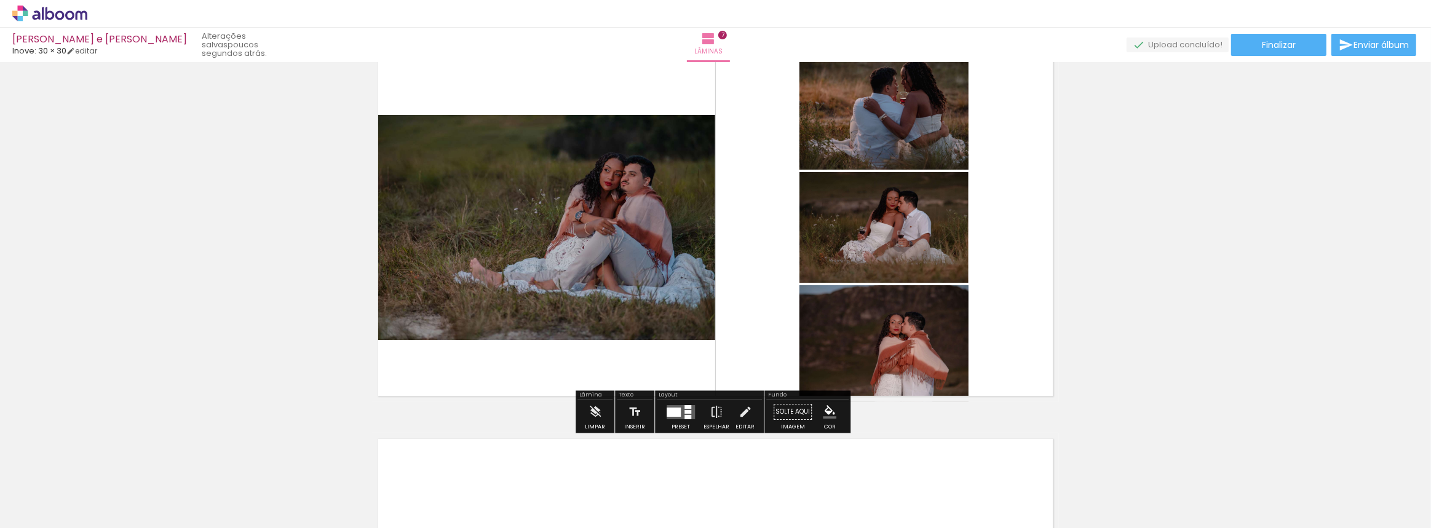
scroll to position [2307, 0]
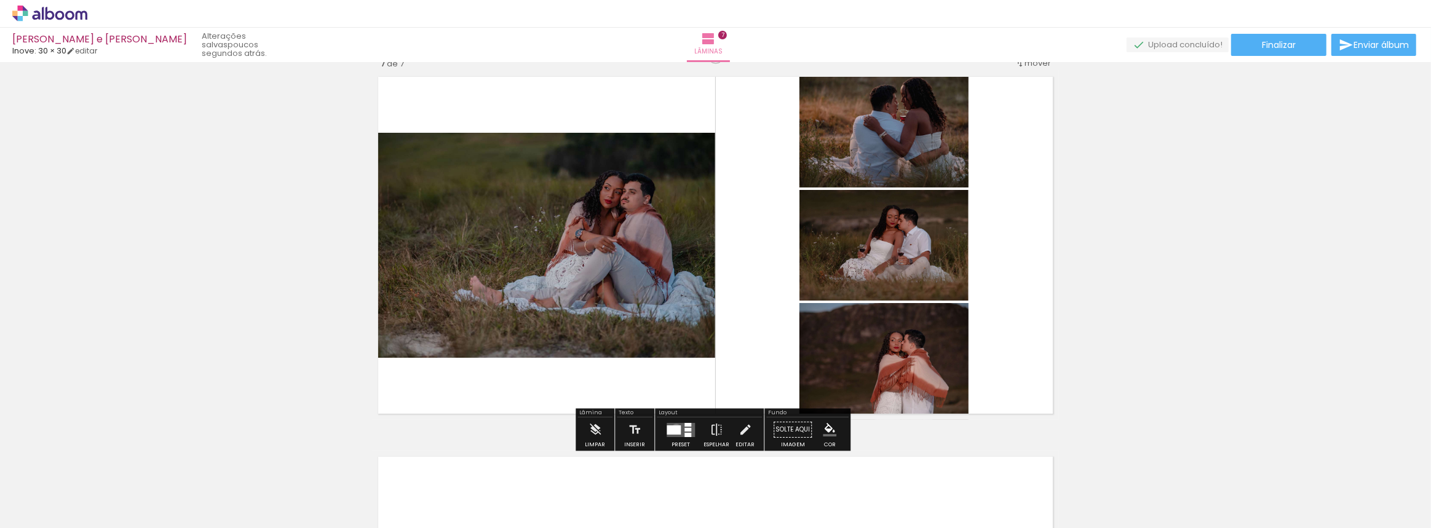
click at [673, 428] on div at bounding box center [674, 430] width 14 height 9
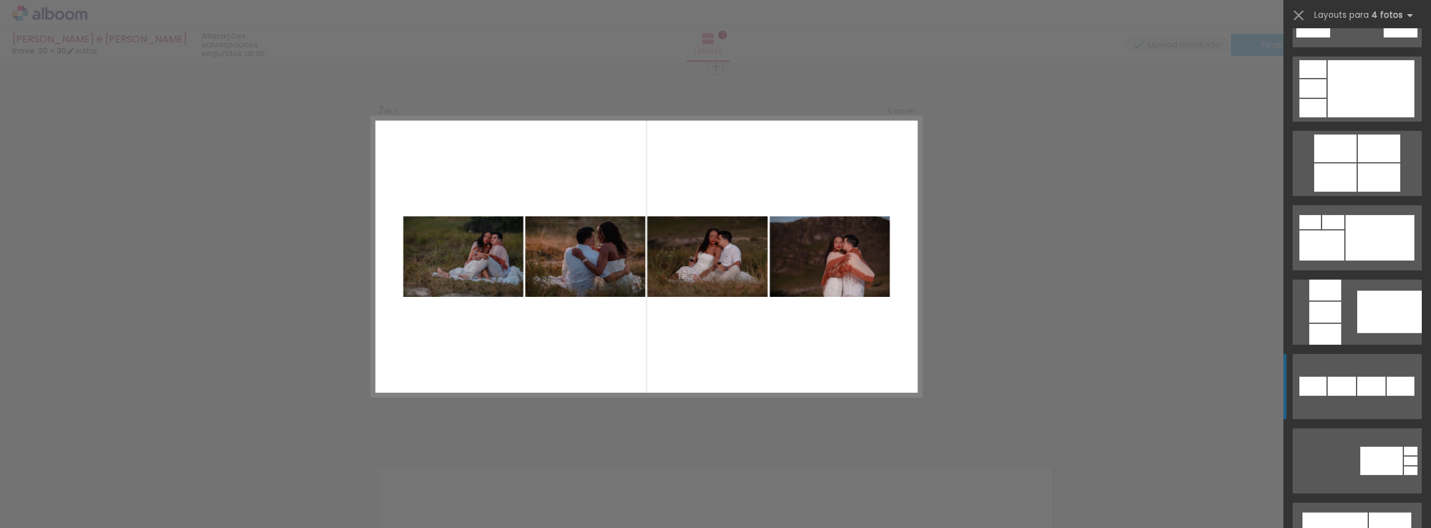
scroll to position [559, 0]
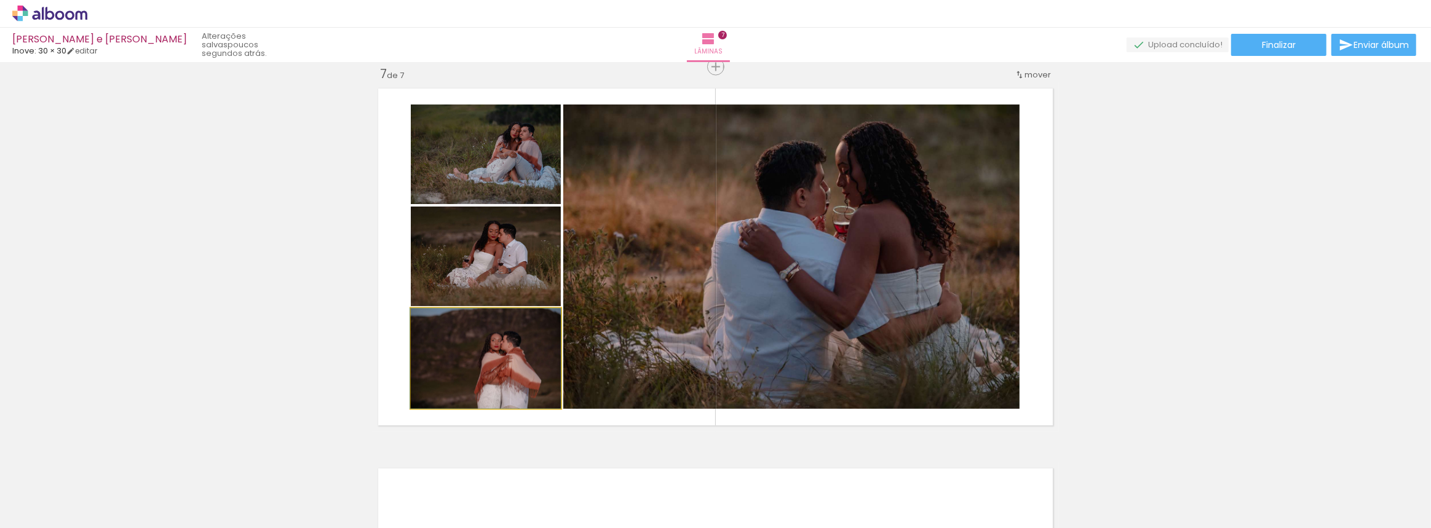
drag, startPoint x: 510, startPoint y: 368, endPoint x: 624, endPoint y: 285, distance: 140.8
click at [0, 0] on slot at bounding box center [0, 0] width 0 height 0
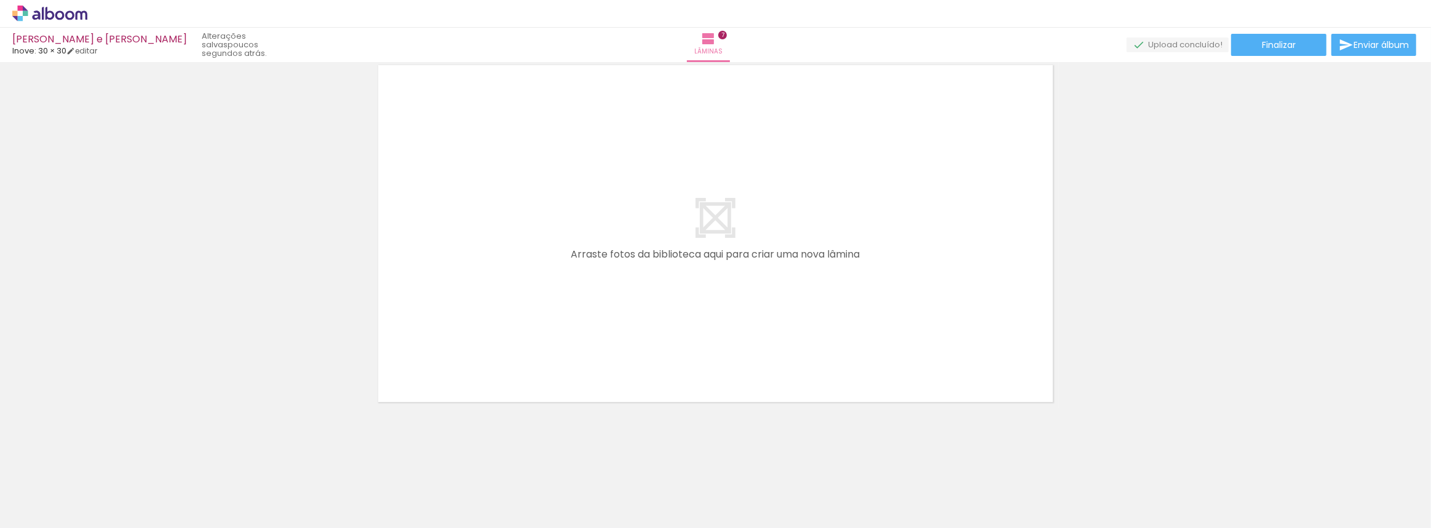
scroll to position [0, 0]
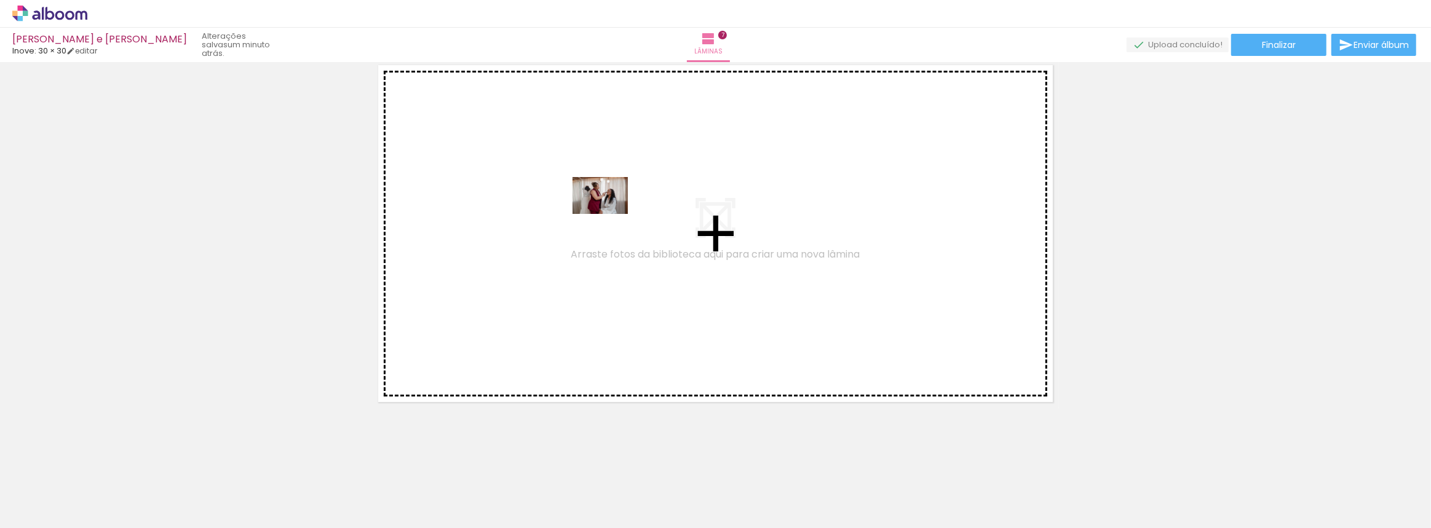
drag, startPoint x: 686, startPoint y: 491, endPoint x: 609, endPoint y: 214, distance: 287.1
click at [609, 214] on quentale-workspace at bounding box center [715, 264] width 1431 height 528
